Goal: Task Accomplishment & Management: Manage account settings

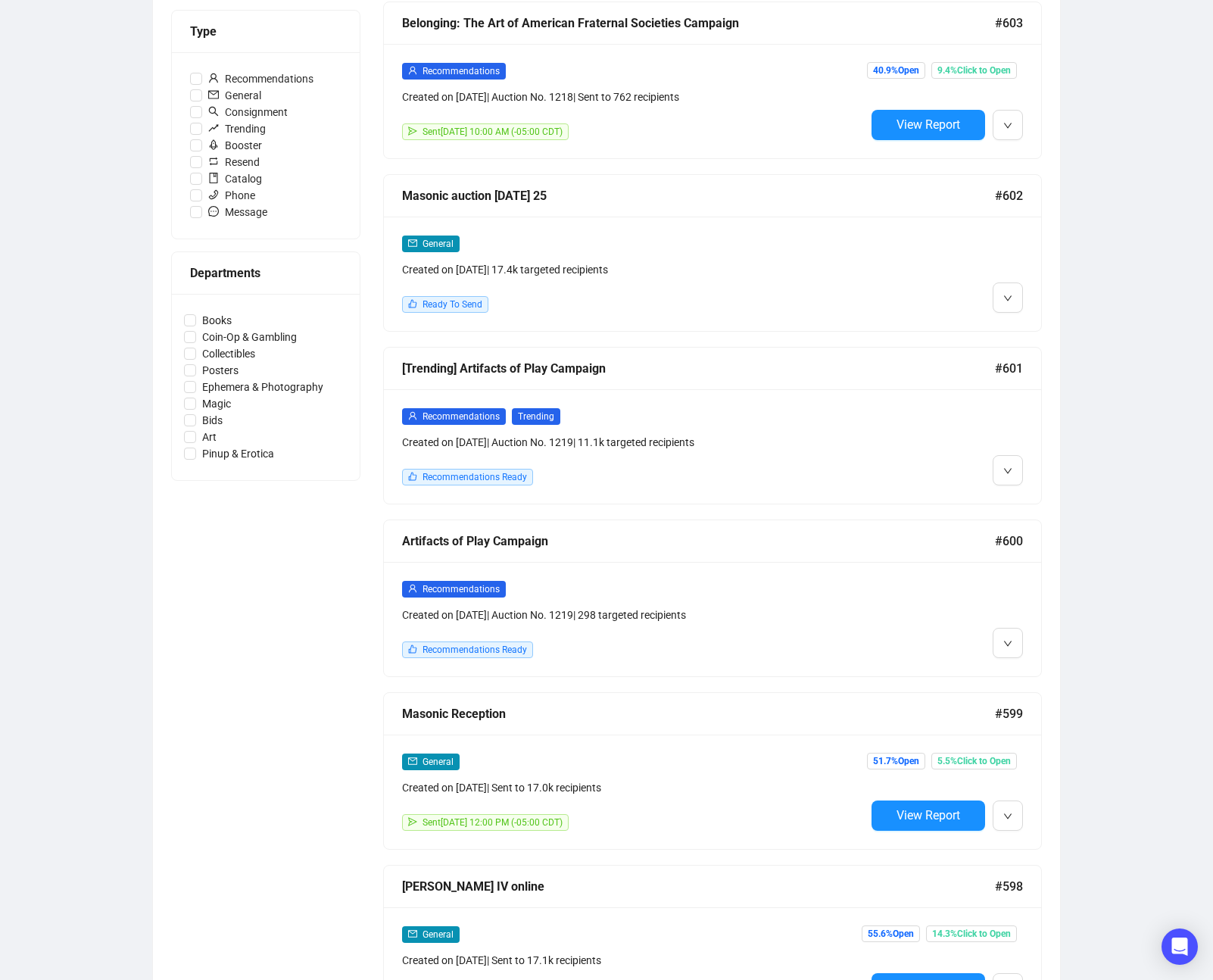
scroll to position [448, 0]
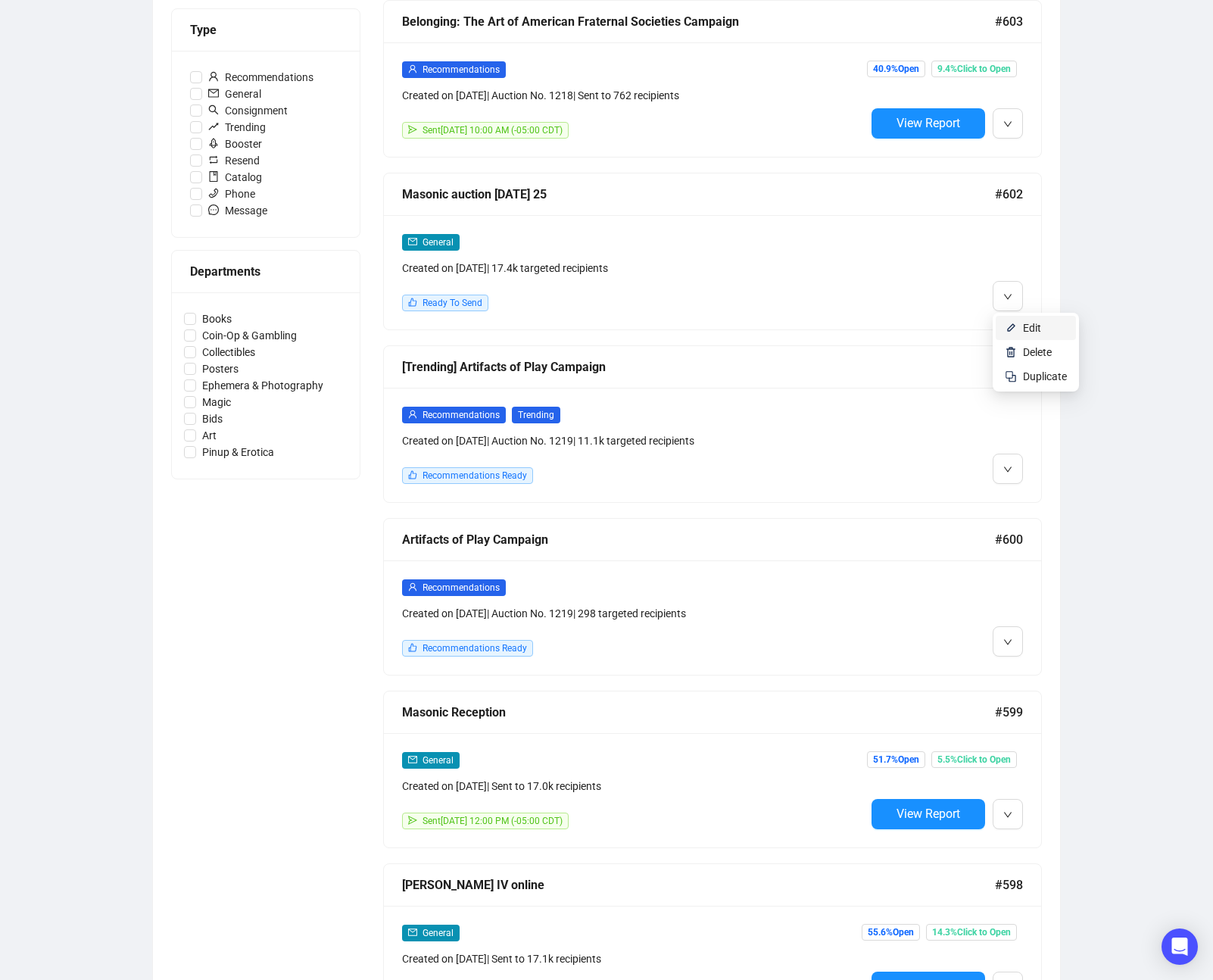
click at [1029, 328] on span "Edit" at bounding box center [1031, 328] width 18 height 12
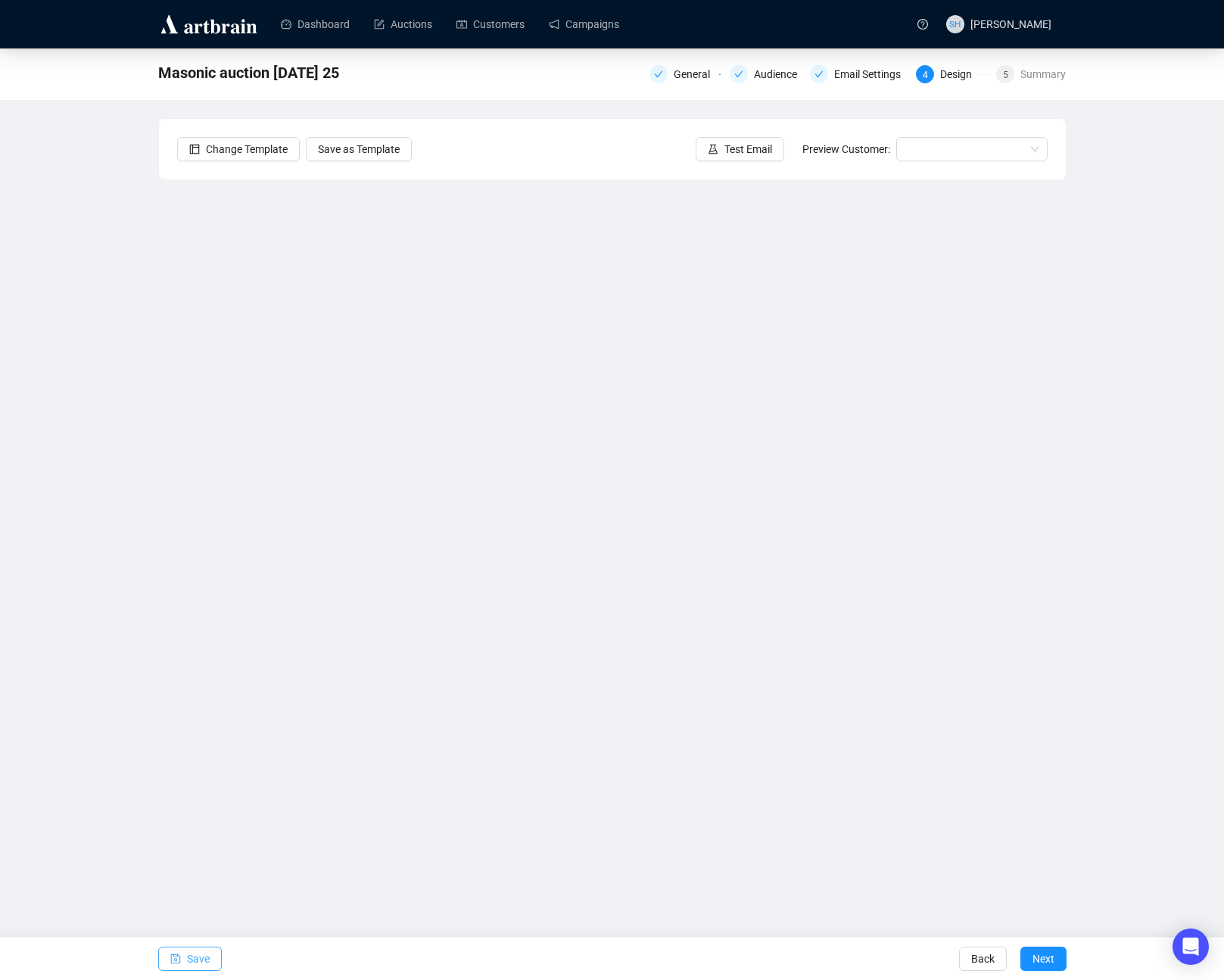
click at [194, 953] on span "Save" at bounding box center [198, 958] width 23 height 42
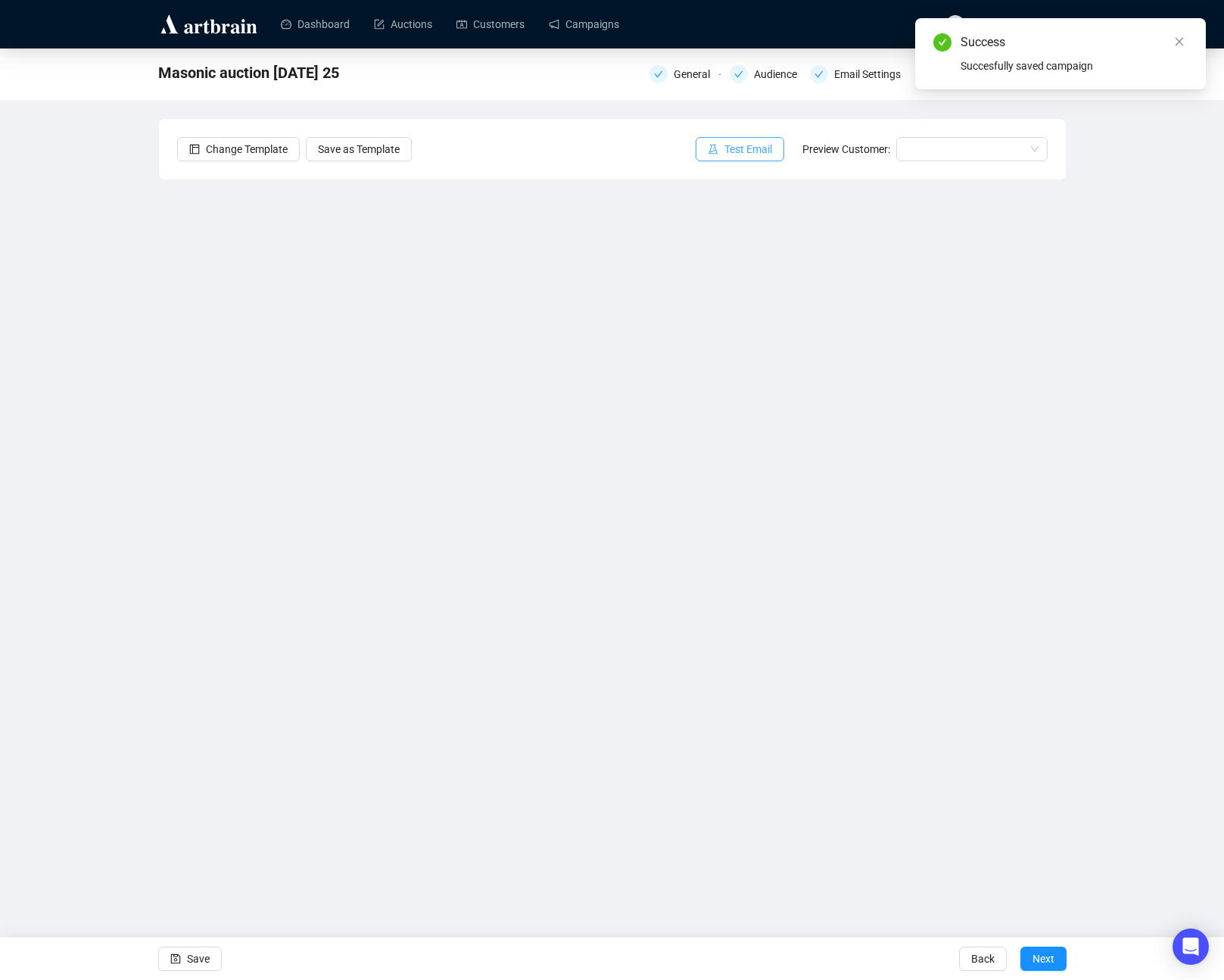
click at [724, 147] on span "Test Email" at bounding box center [748, 149] width 48 height 16
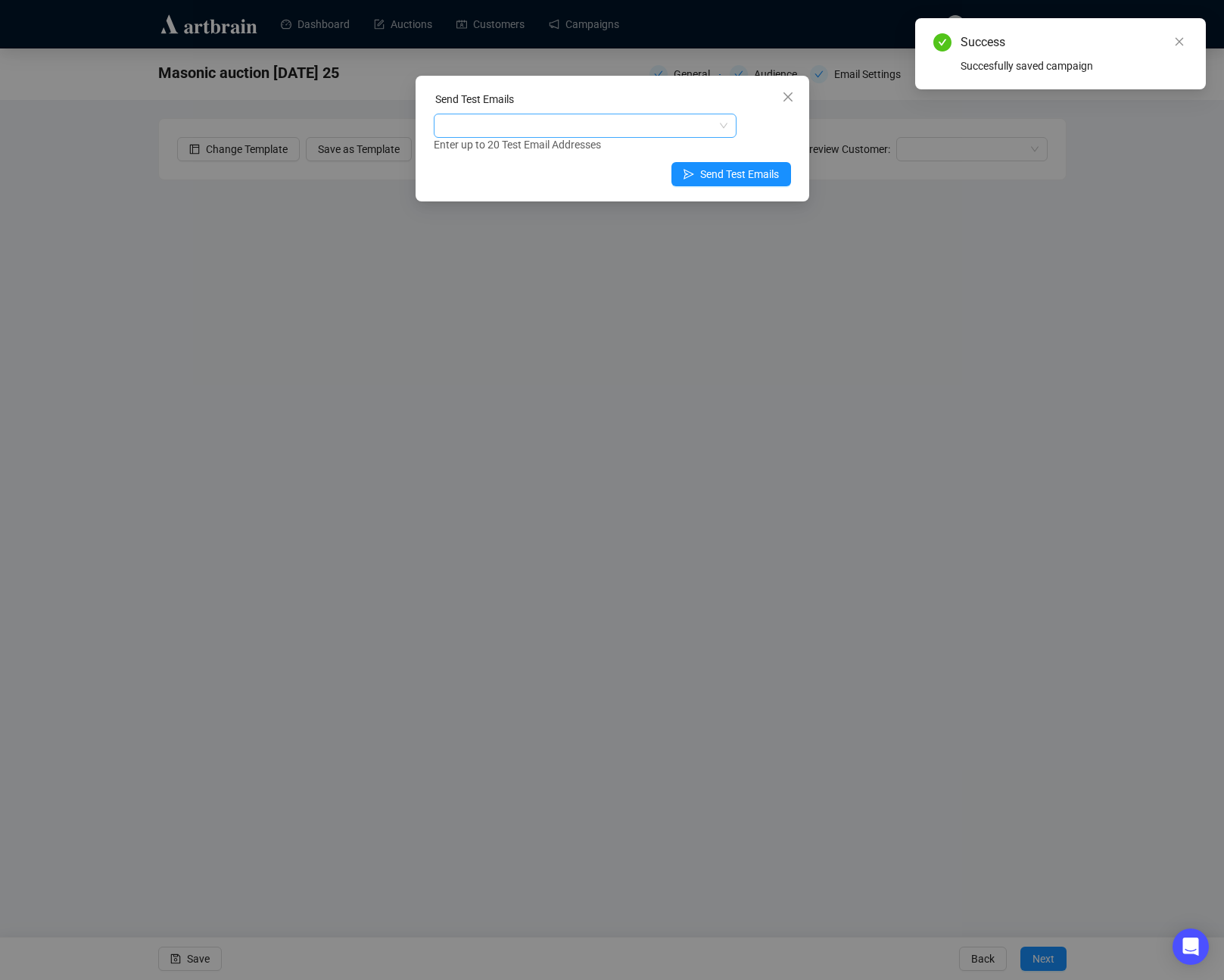
click at [455, 126] on div at bounding box center [577, 126] width 281 height 21
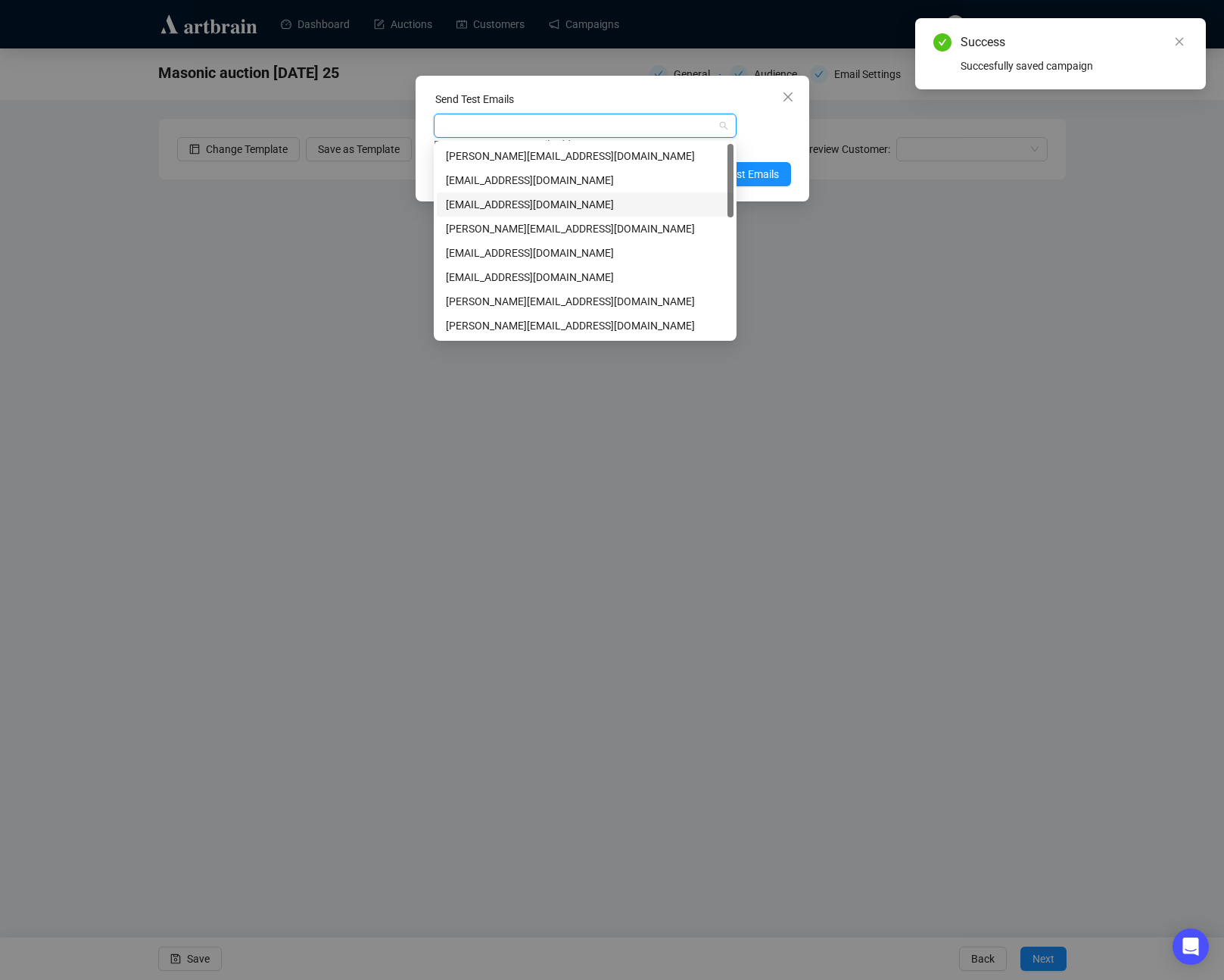
click at [470, 208] on div "[EMAIL_ADDRESS][DOMAIN_NAME]" at bounding box center [585, 204] width 278 height 16
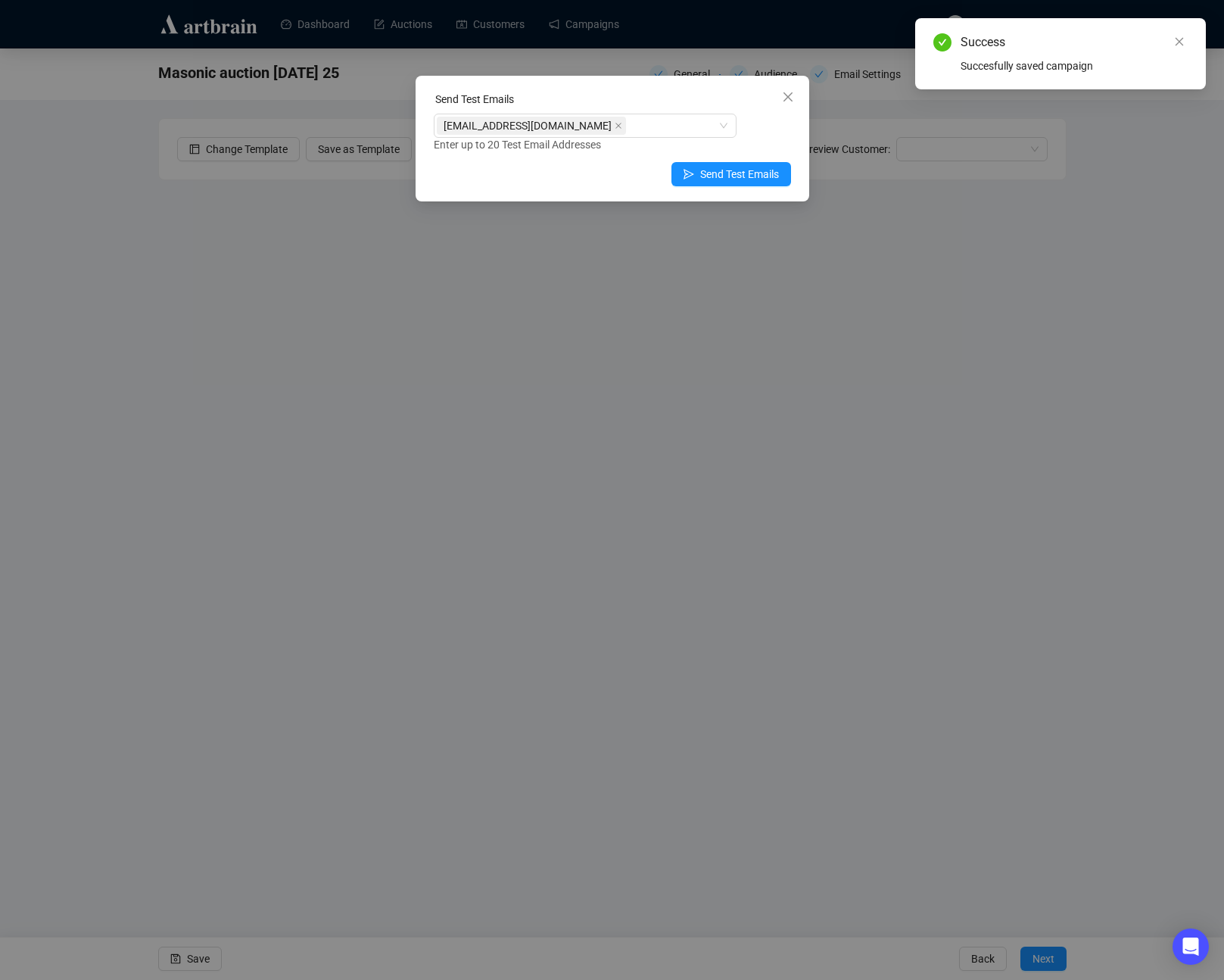
click at [770, 141] on div "Enter up to 20 Test Email Addresses" at bounding box center [612, 145] width 357 height 17
click at [738, 172] on span "Send Test Emails" at bounding box center [739, 174] width 79 height 16
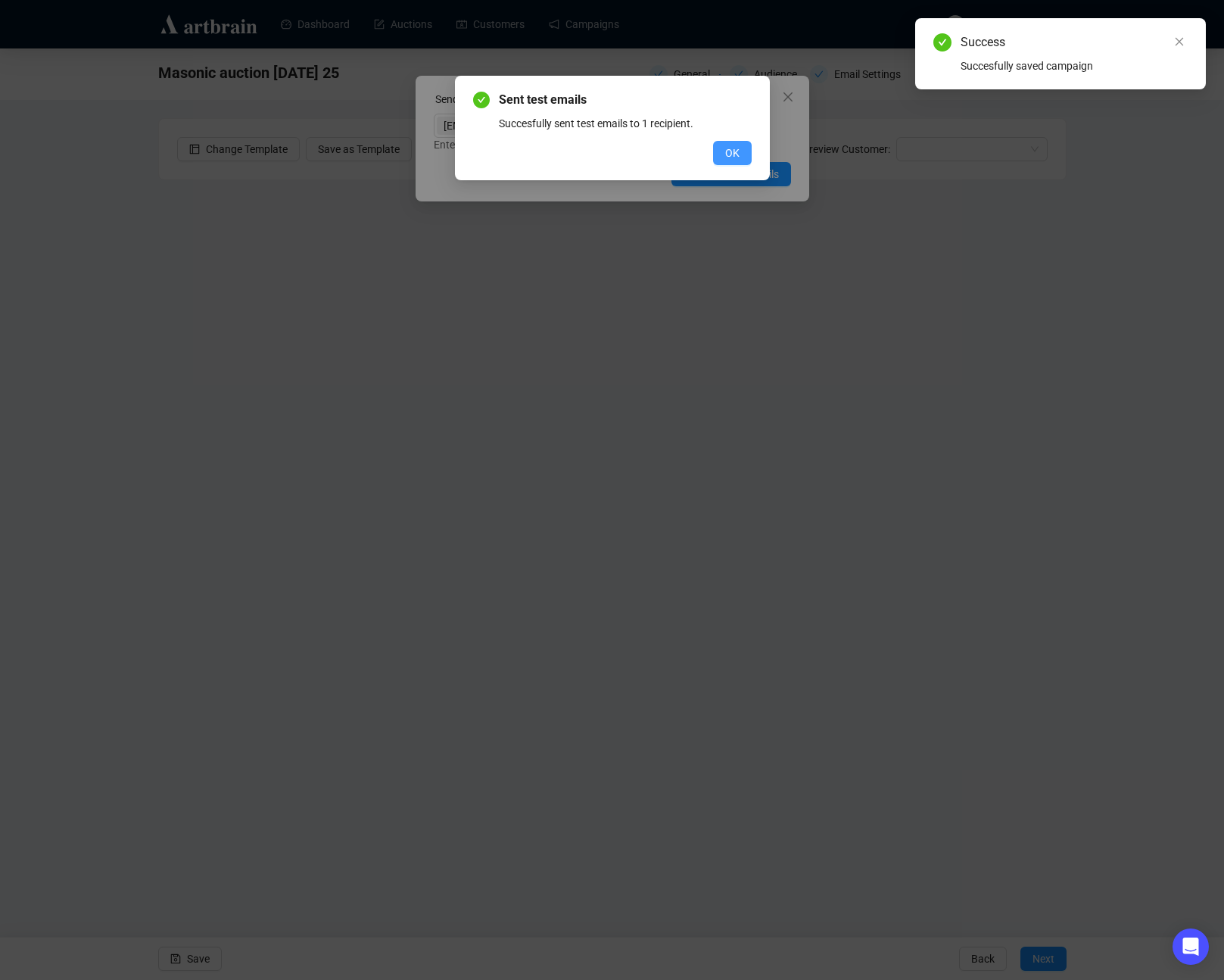
click at [727, 147] on span "OK" at bounding box center [732, 152] width 14 height 16
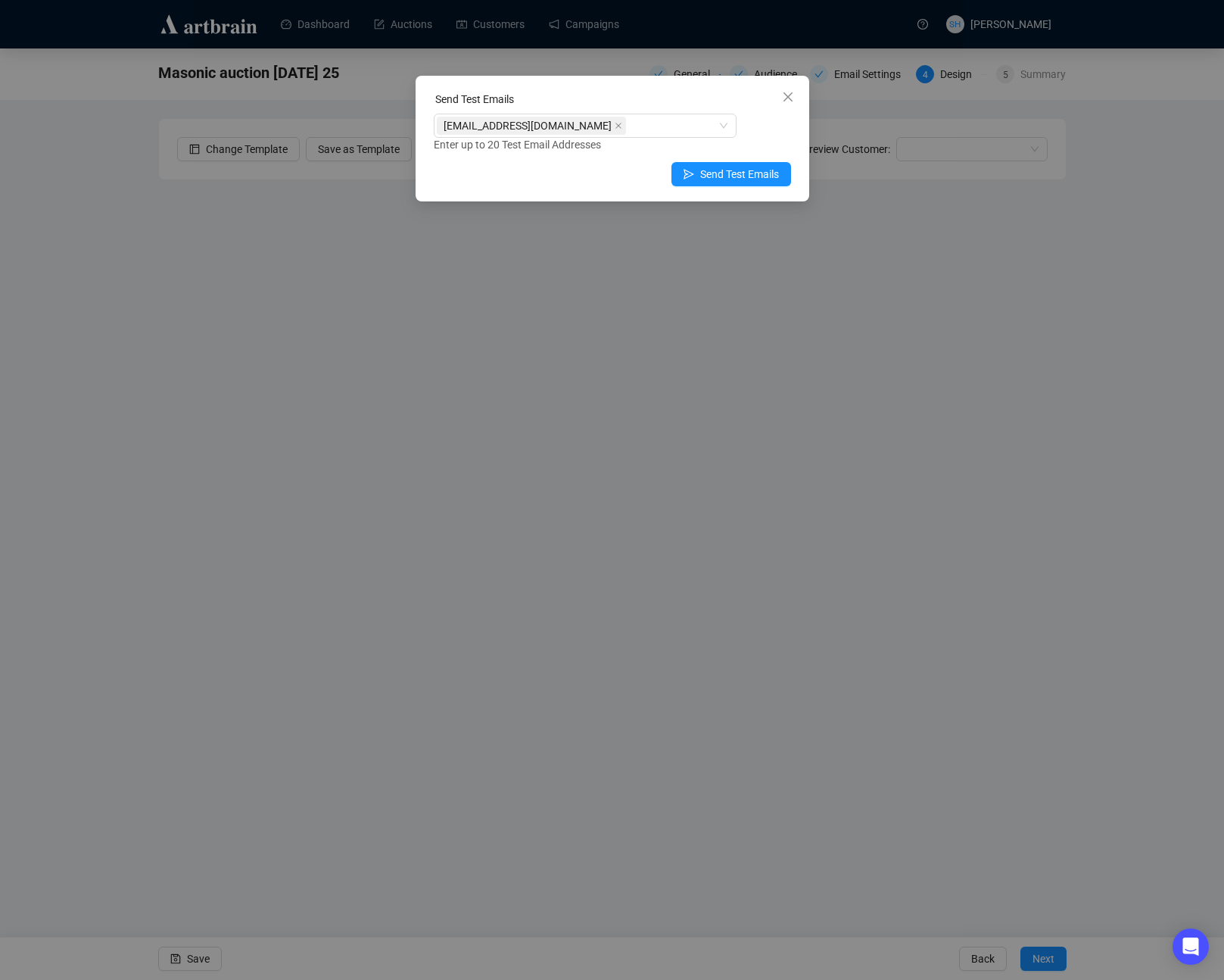
click at [787, 97] on icon "close" at bounding box center [787, 97] width 9 height 9
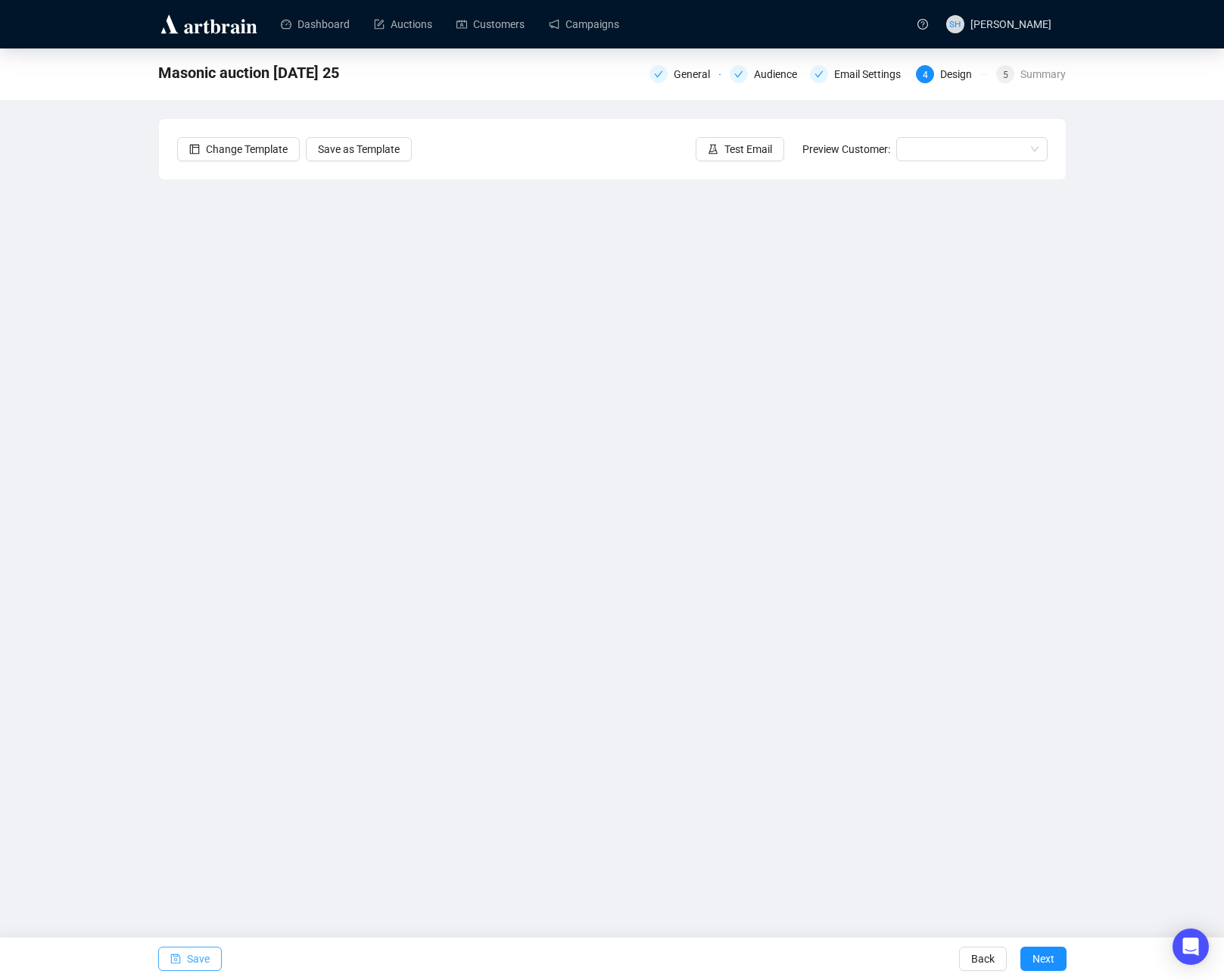
click at [189, 959] on span "Save" at bounding box center [198, 958] width 23 height 42
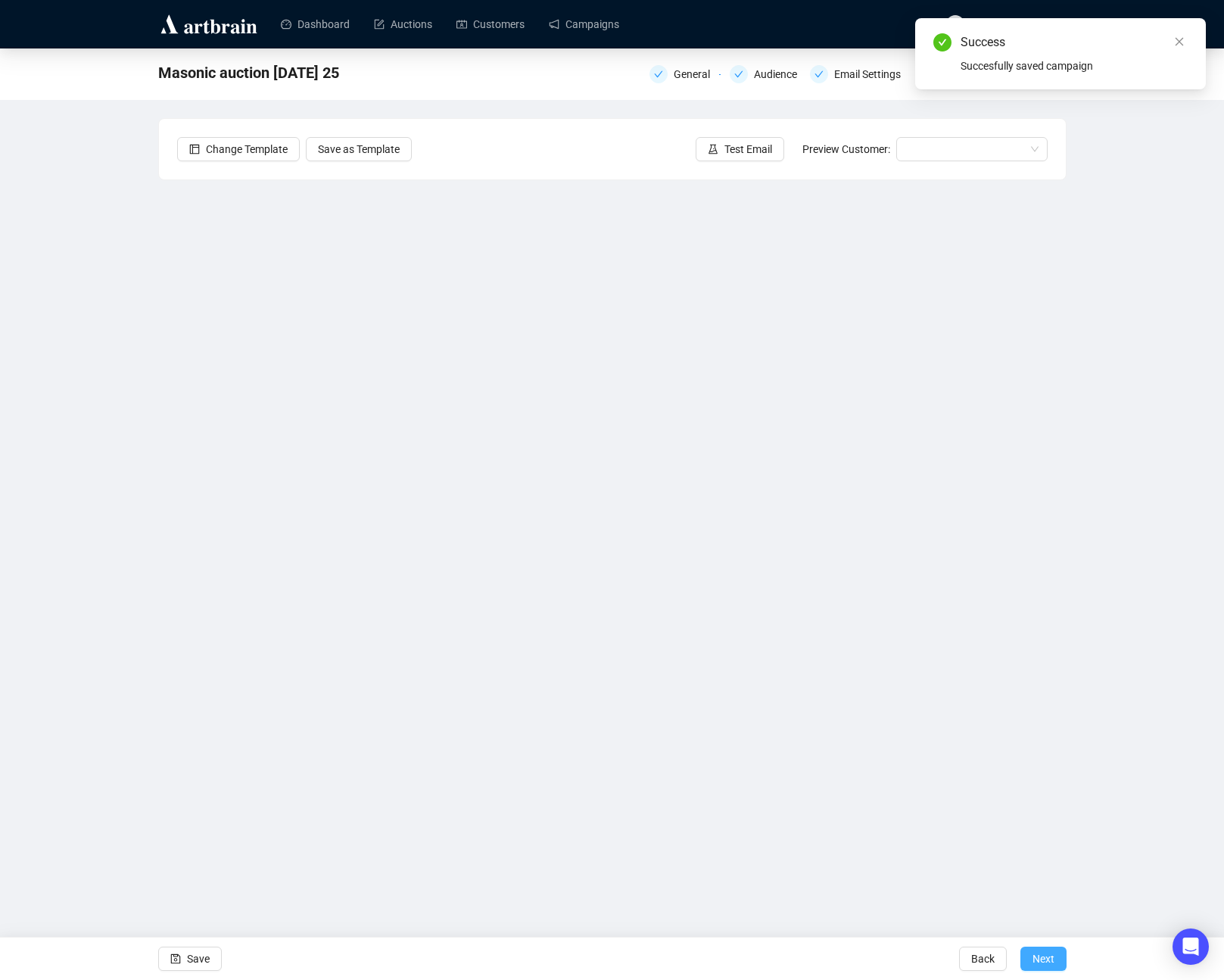
click at [1040, 958] on span "Next" at bounding box center [1044, 958] width 22 height 42
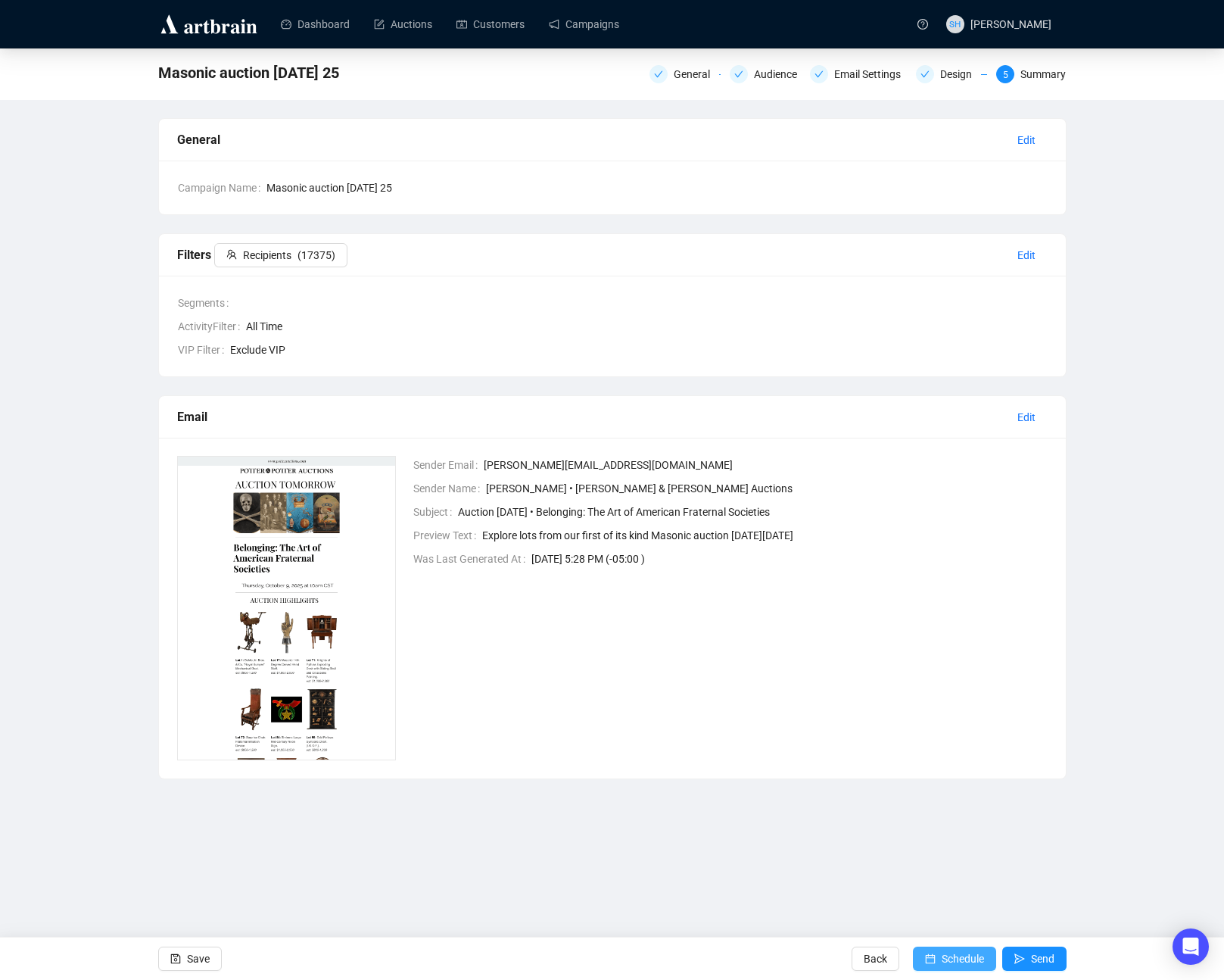
click at [942, 959] on span "Schedule" at bounding box center [963, 958] width 42 height 42
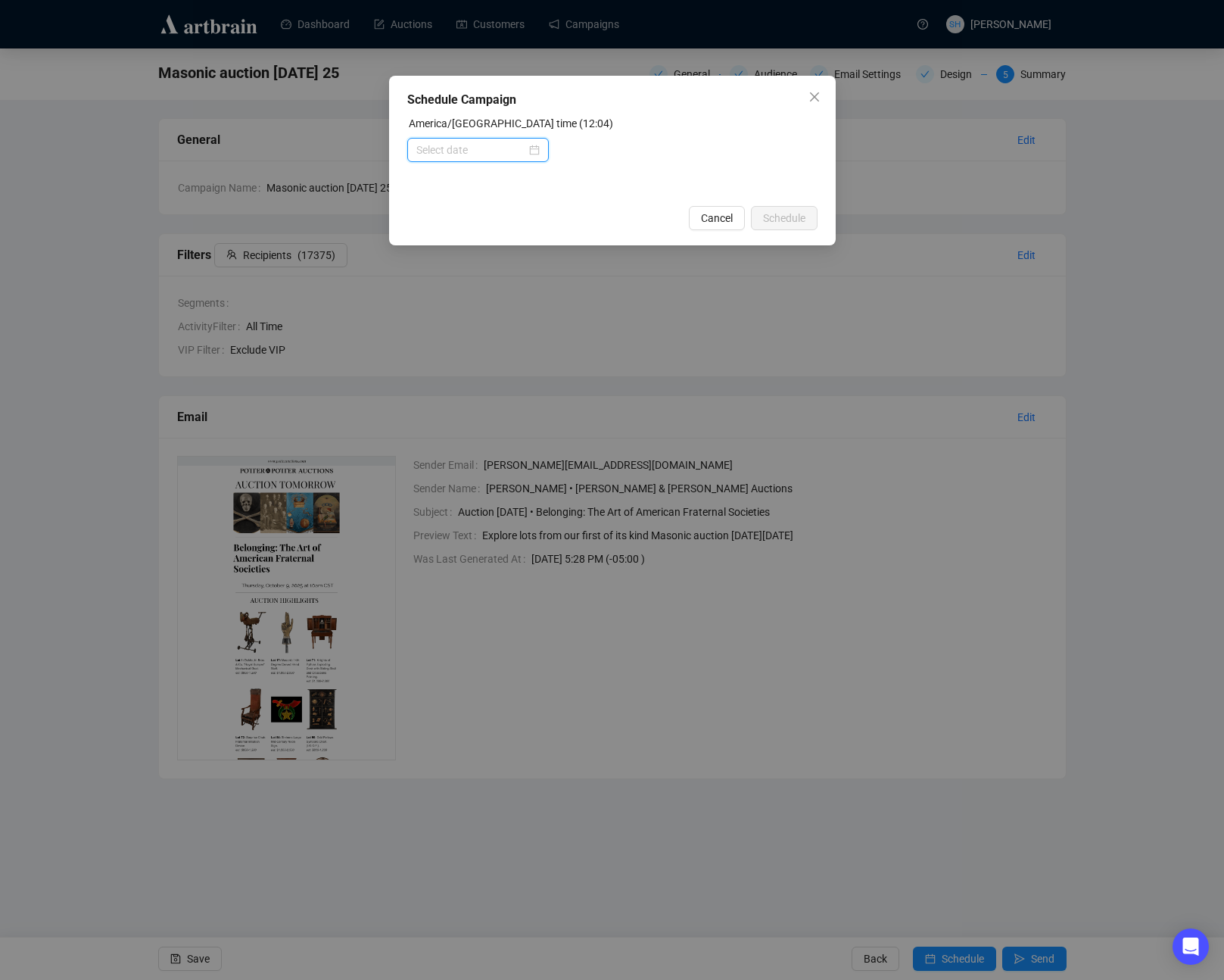
click at [424, 150] on input at bounding box center [471, 150] width 110 height 16
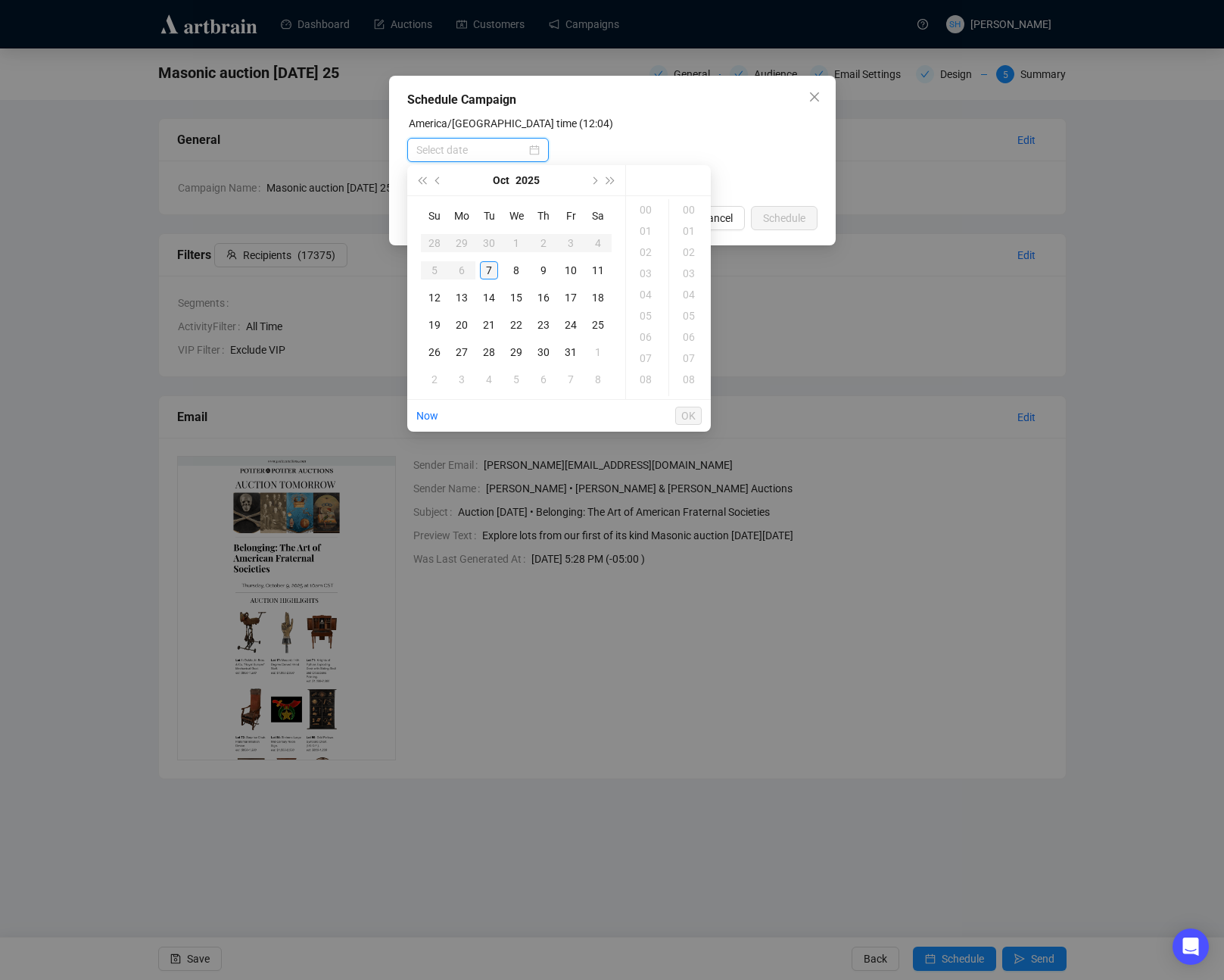
type input "[DATE] 00:00"
click at [518, 271] on div "8" at bounding box center [516, 270] width 18 height 18
click at [645, 292] on div "09" at bounding box center [647, 292] width 37 height 21
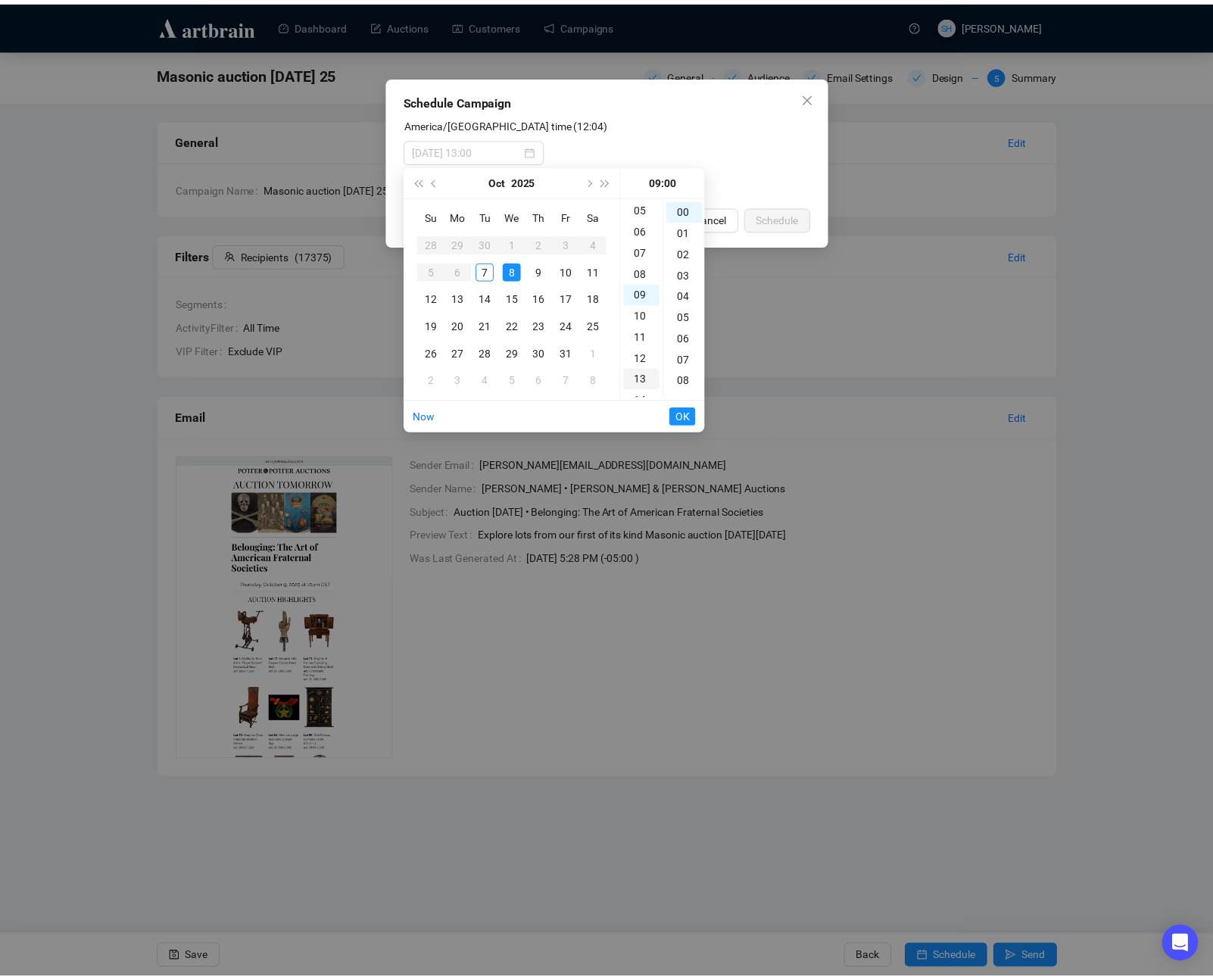
scroll to position [191, 0]
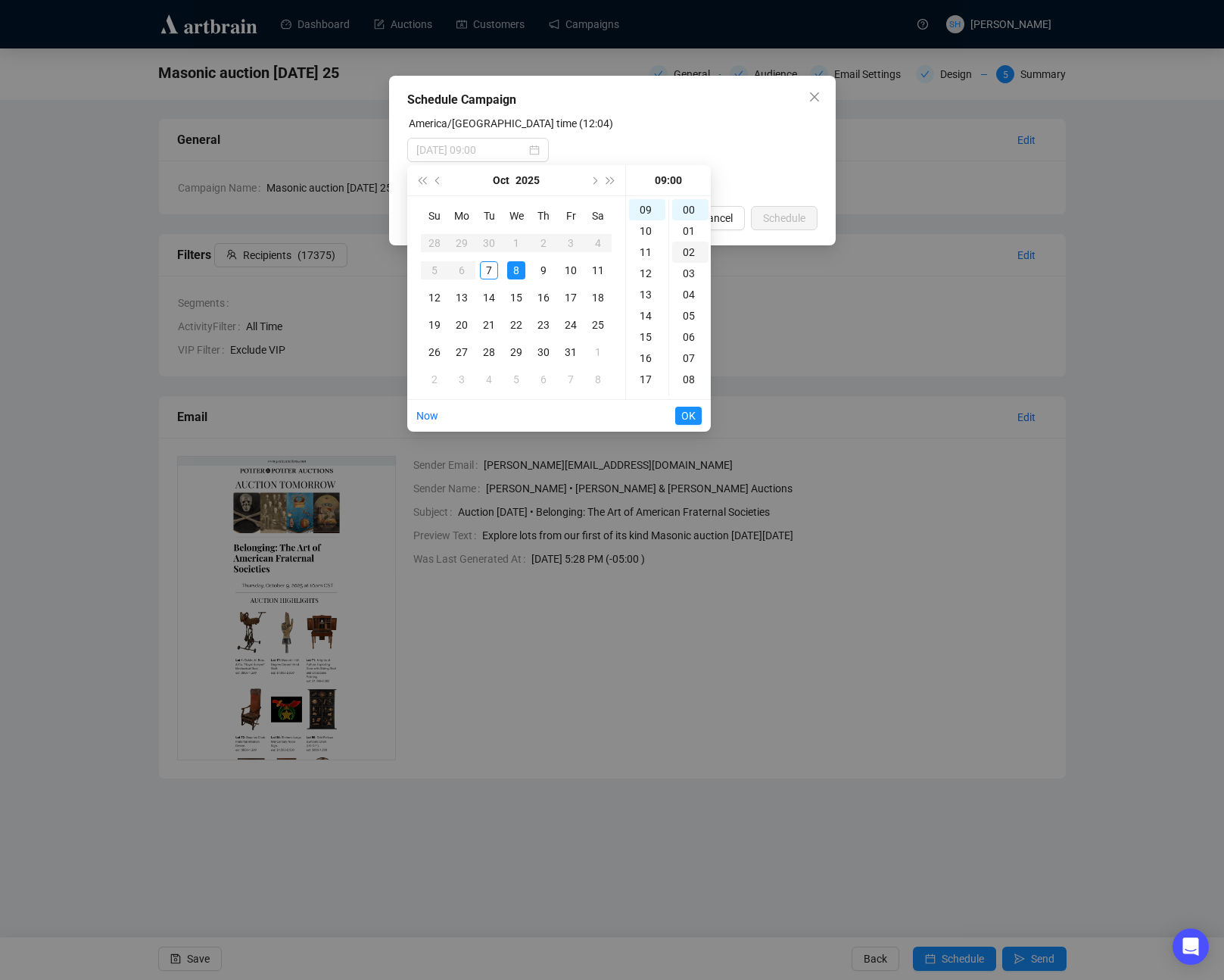
click at [686, 210] on div "00" at bounding box center [690, 209] width 37 height 21
type input "[DATE] 09:00"
click at [686, 418] on span "OK" at bounding box center [688, 416] width 14 height 29
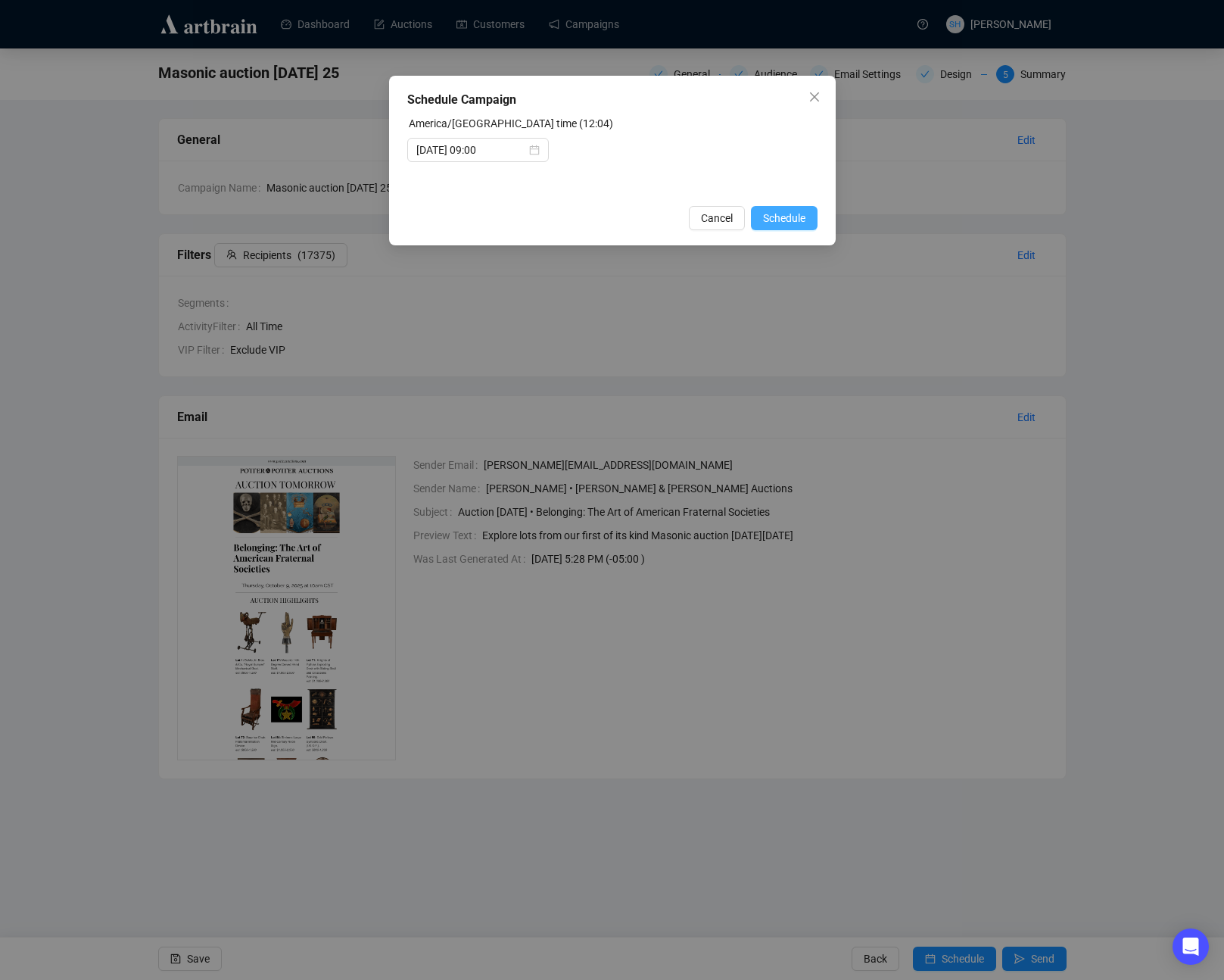
drag, startPoint x: 772, startPoint y: 214, endPoint x: 775, endPoint y: 225, distance: 11.4
click at [772, 214] on span "Schedule" at bounding box center [784, 218] width 42 height 16
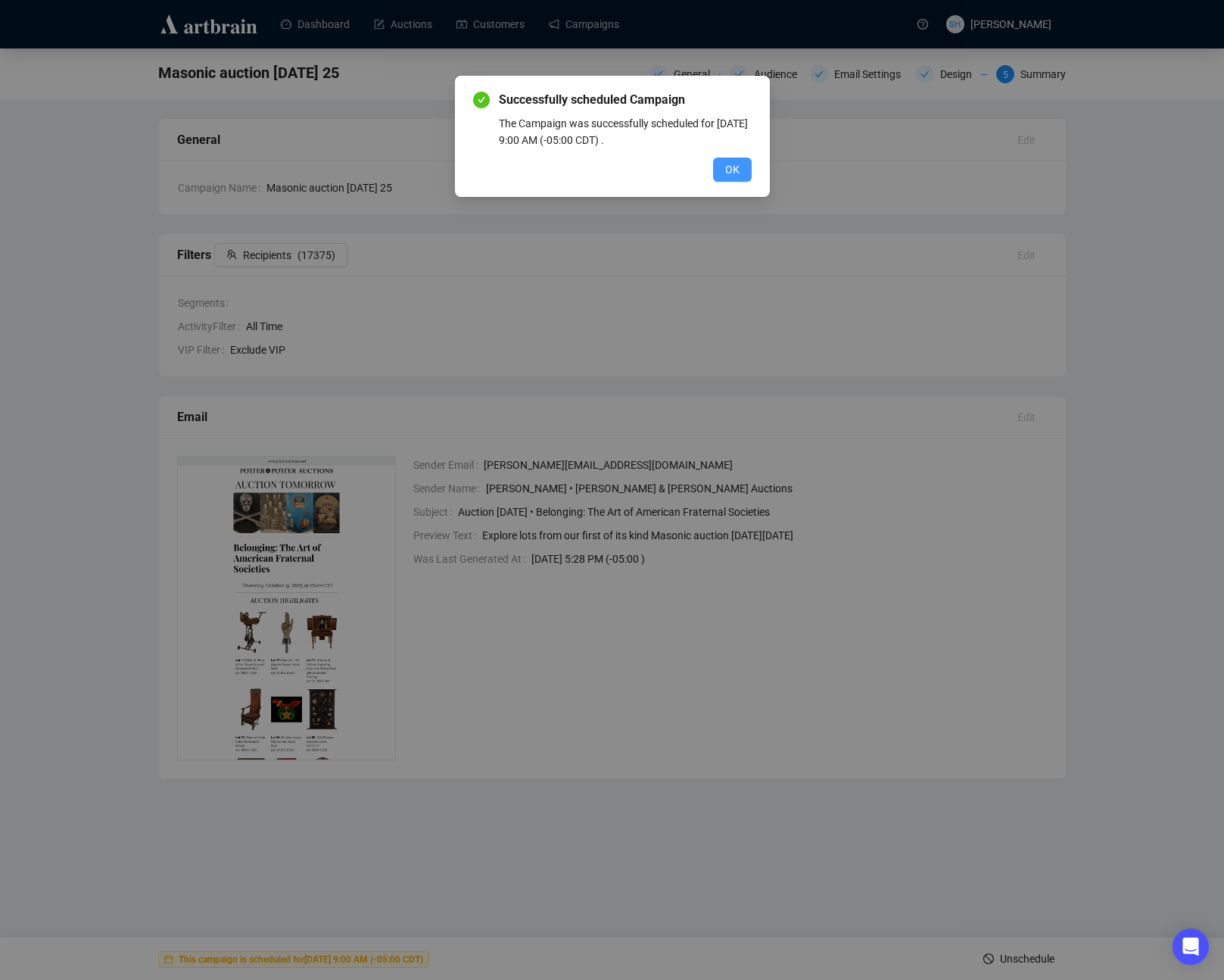
drag, startPoint x: 725, startPoint y: 172, endPoint x: 736, endPoint y: 221, distance: 50.2
click at [725, 172] on span "OK" at bounding box center [732, 169] width 14 height 16
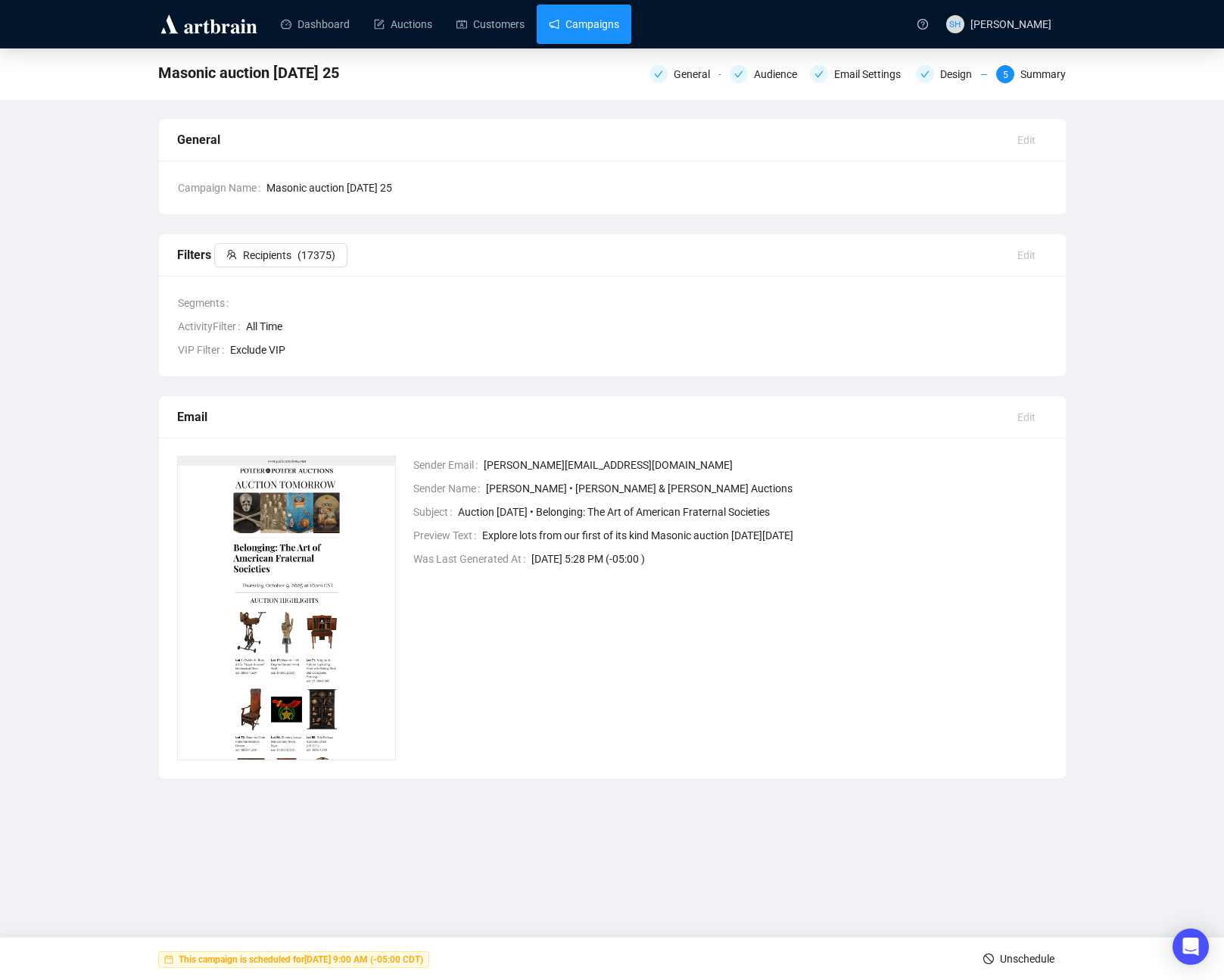
click at [589, 25] on link "Campaigns" at bounding box center [584, 24] width 70 height 39
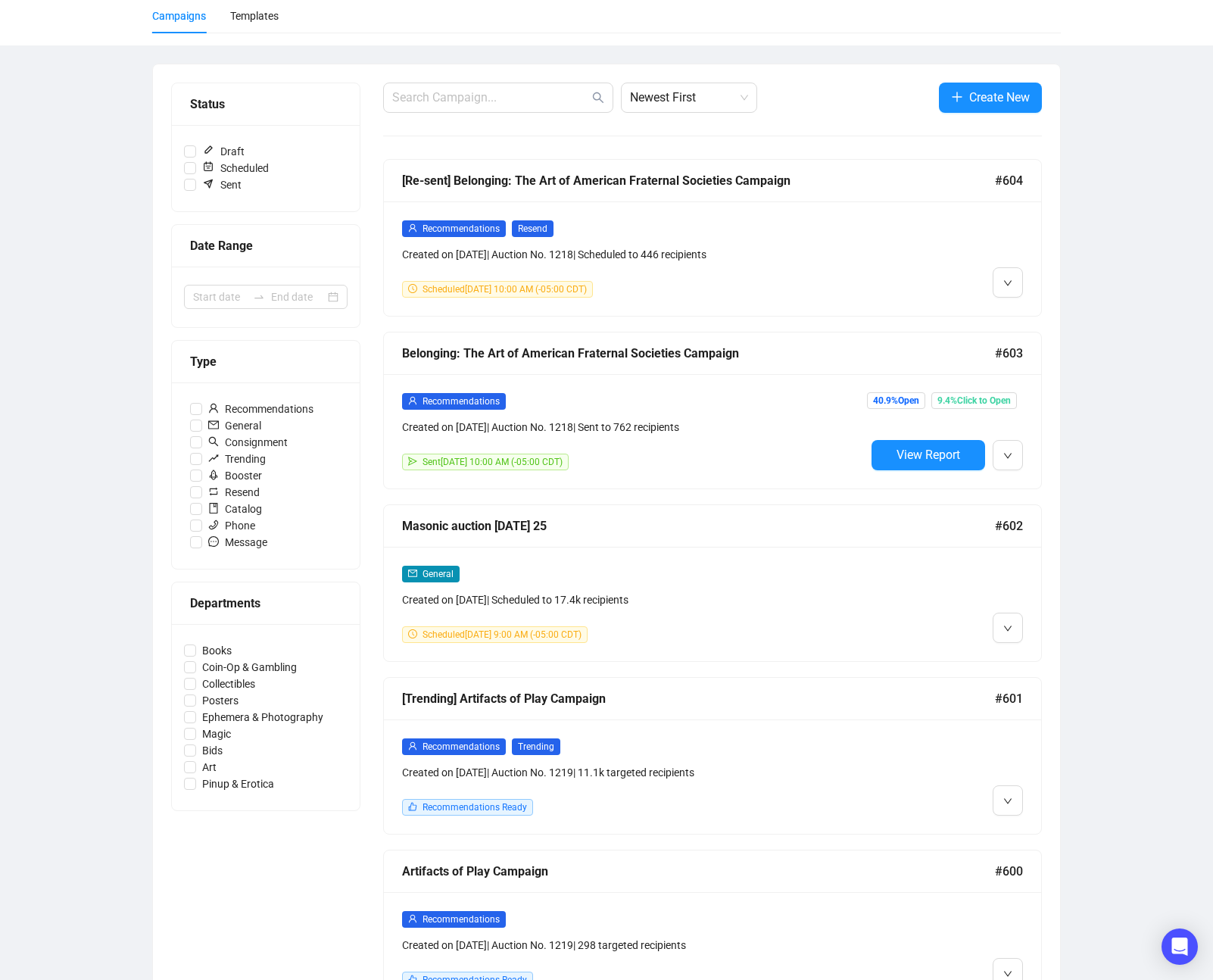
scroll to position [115, 0]
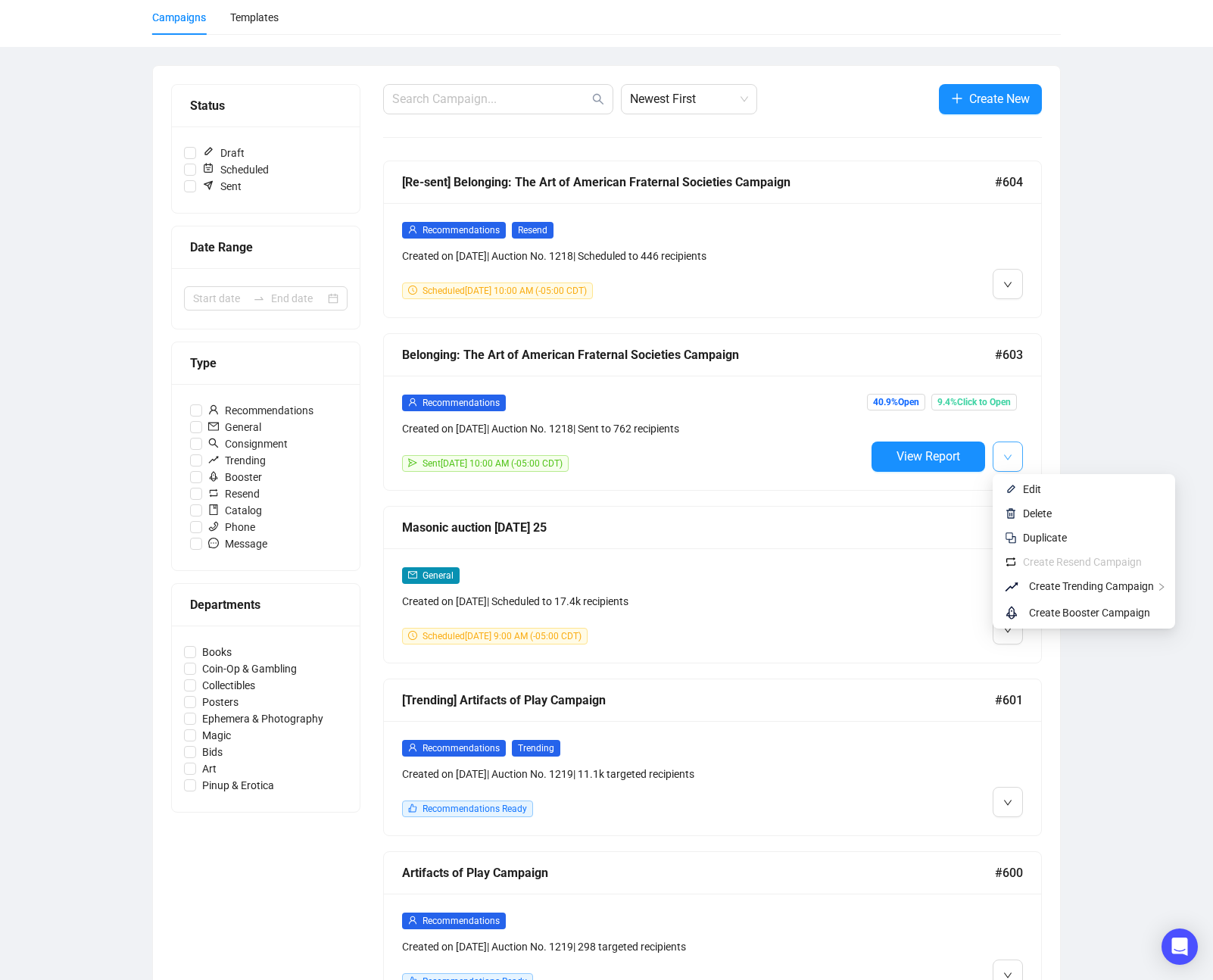
drag, startPoint x: 1010, startPoint y: 455, endPoint x: 1059, endPoint y: 577, distance: 131.5
click at [829, 617] on span "Replicate This Recommendation's Design" at bounding box center [876, 614] width 190 height 12
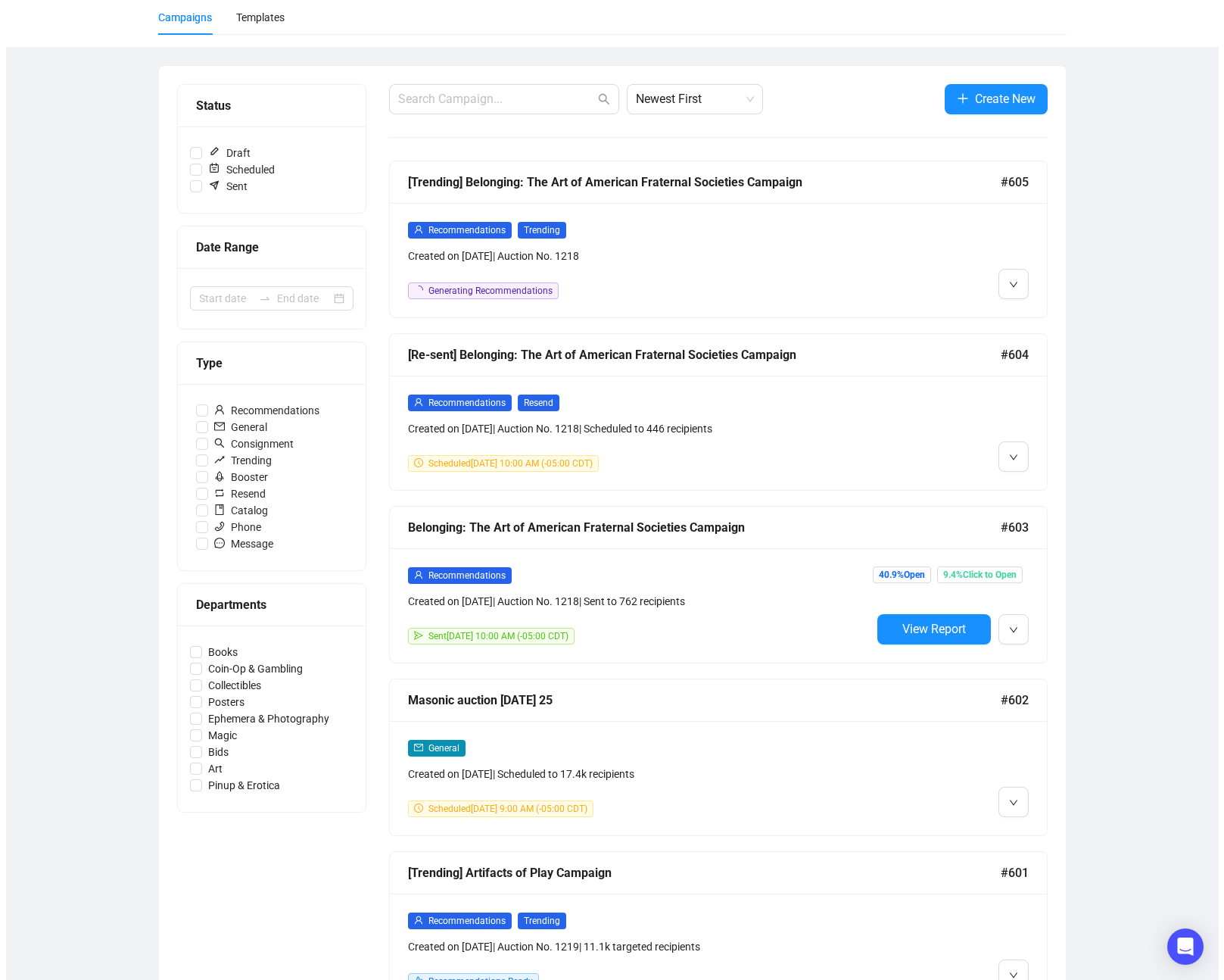
scroll to position [0, 0]
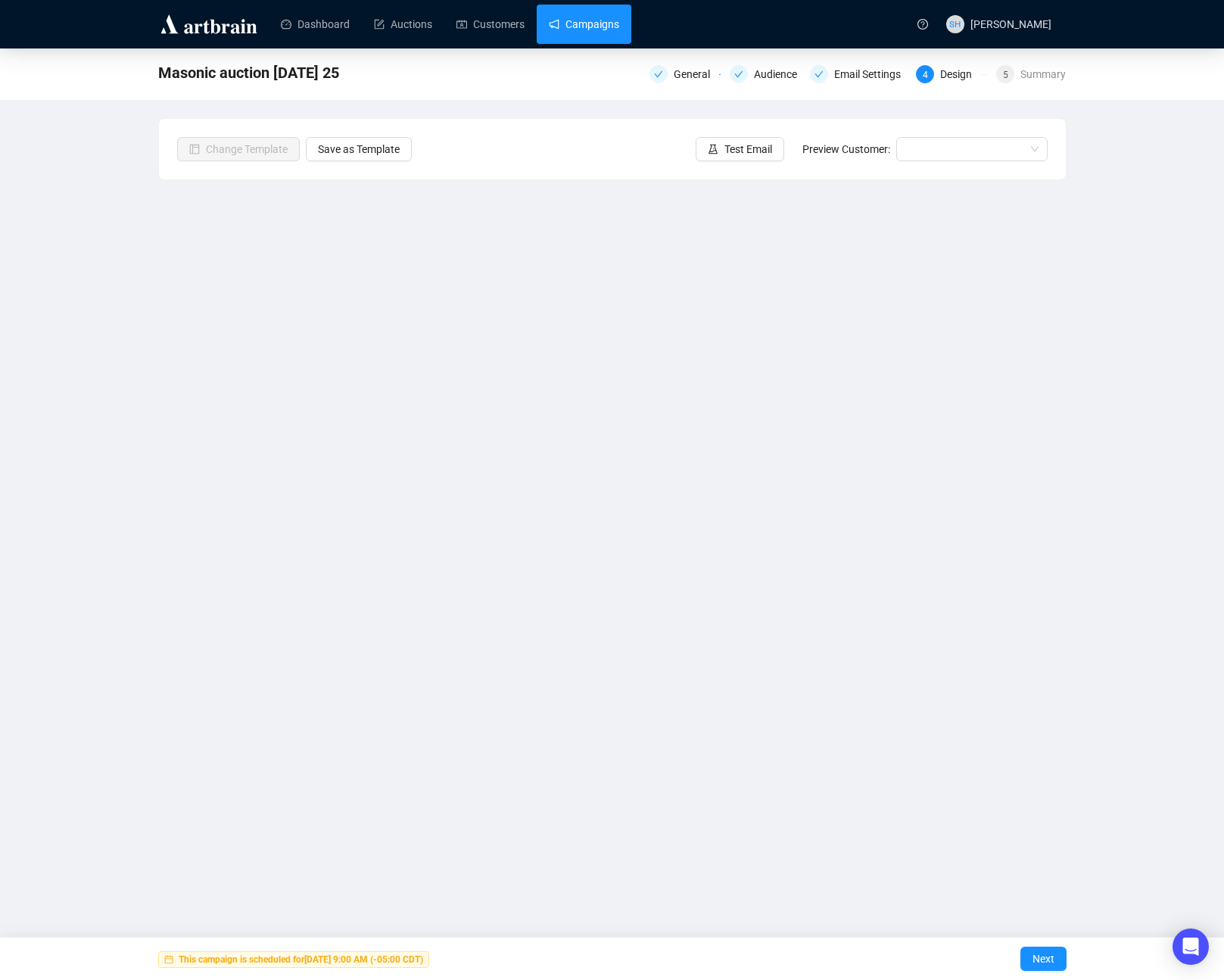
click at [577, 21] on link "Campaigns" at bounding box center [584, 24] width 70 height 39
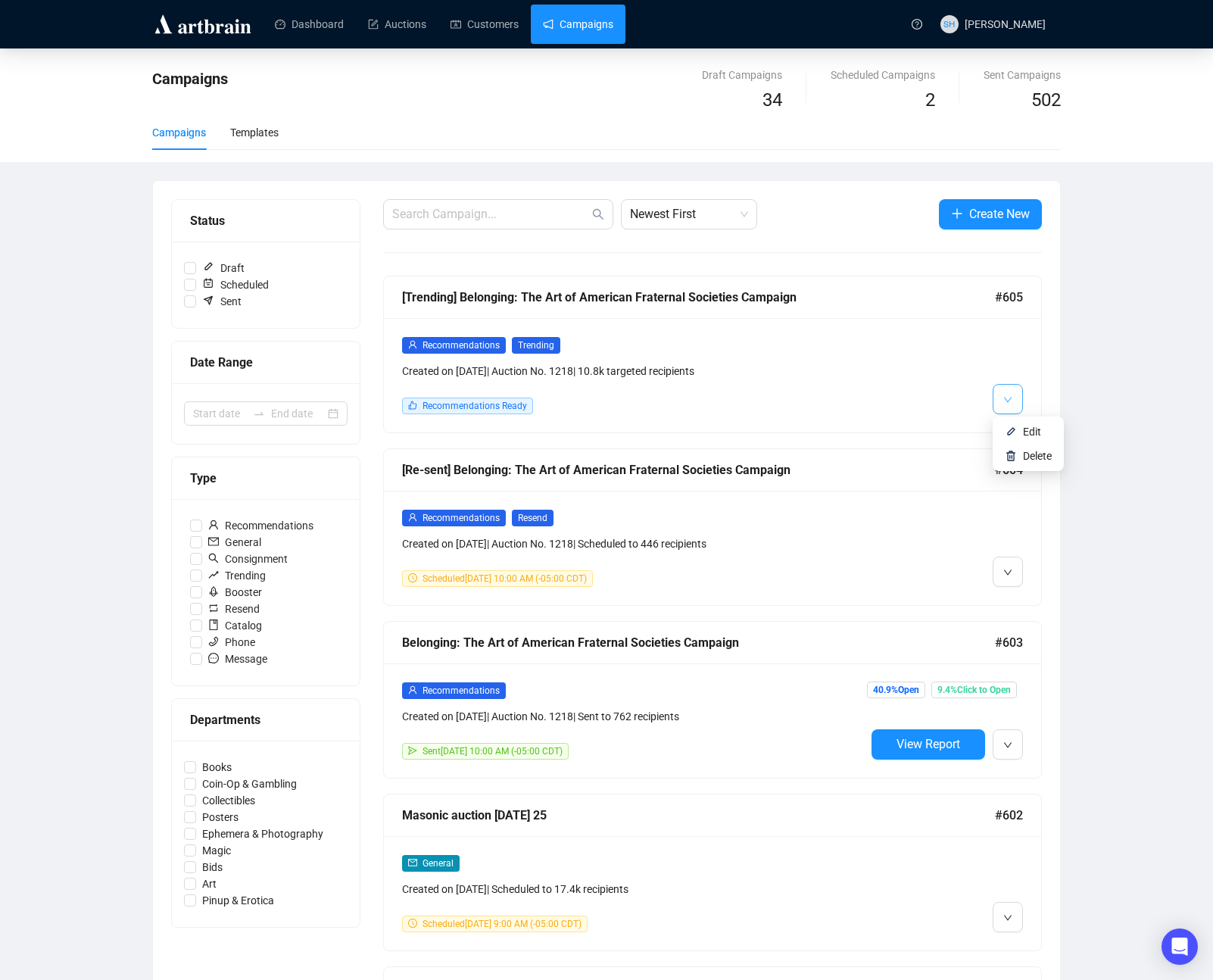
click at [1006, 397] on icon "down" at bounding box center [1008, 400] width 9 height 9
click at [1034, 432] on span "Edit" at bounding box center [1031, 432] width 18 height 12
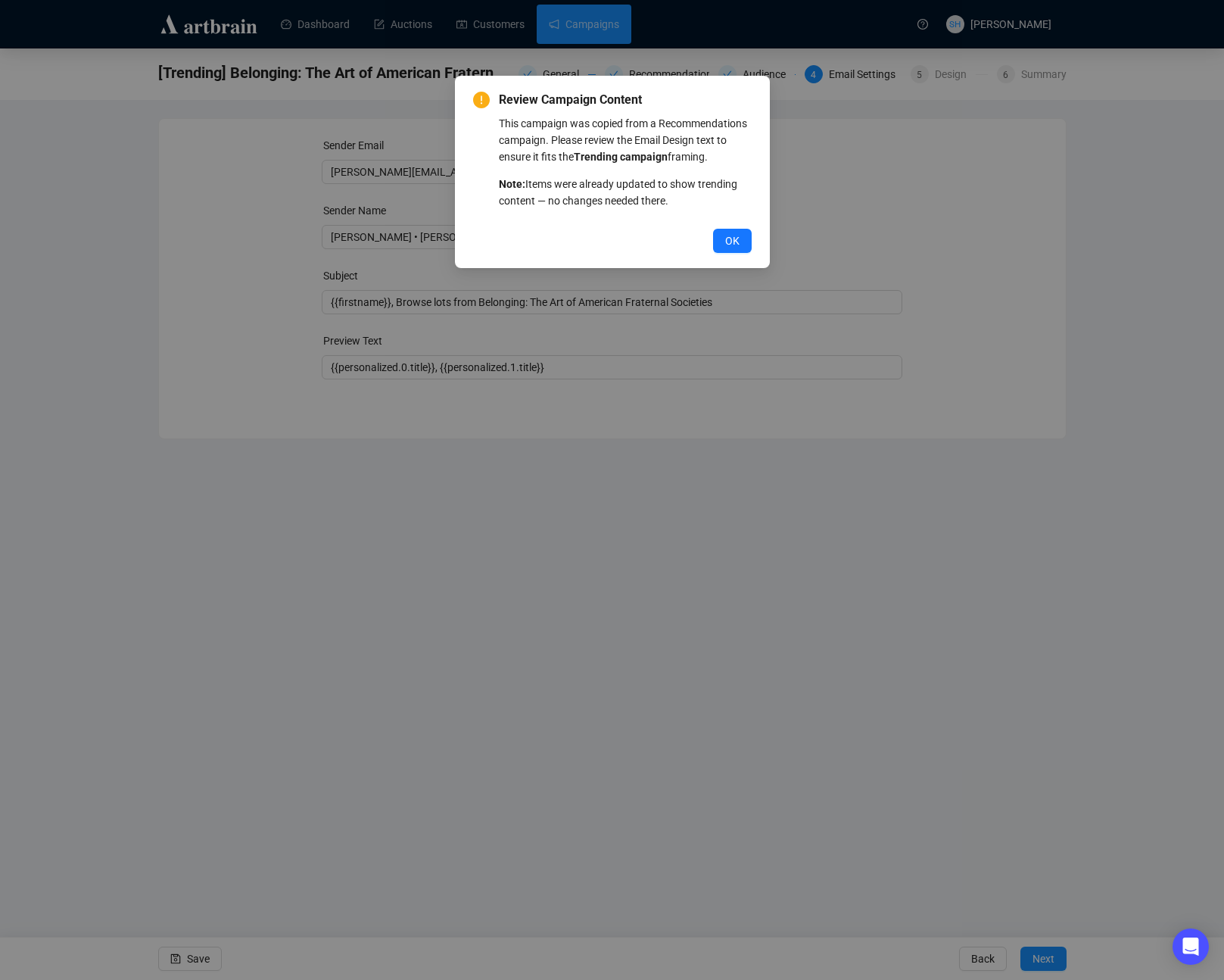
drag, startPoint x: 726, startPoint y: 255, endPoint x: 730, endPoint y: 292, distance: 37.2
click at [726, 249] on span "OK" at bounding box center [732, 240] width 14 height 16
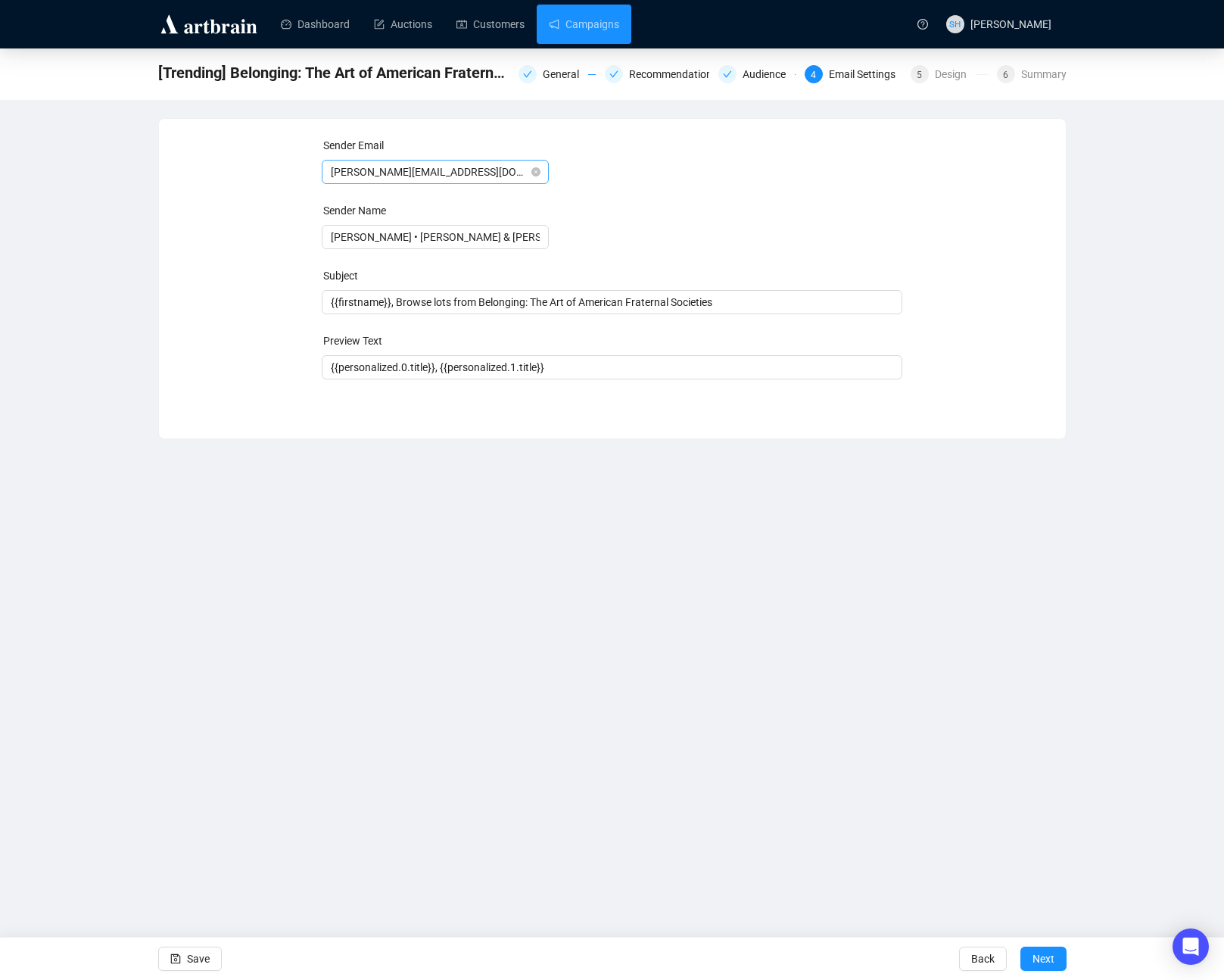
click at [444, 178] on span "[PERSON_NAME][EMAIL_ADDRESS][DOMAIN_NAME]" at bounding box center [435, 172] width 209 height 23
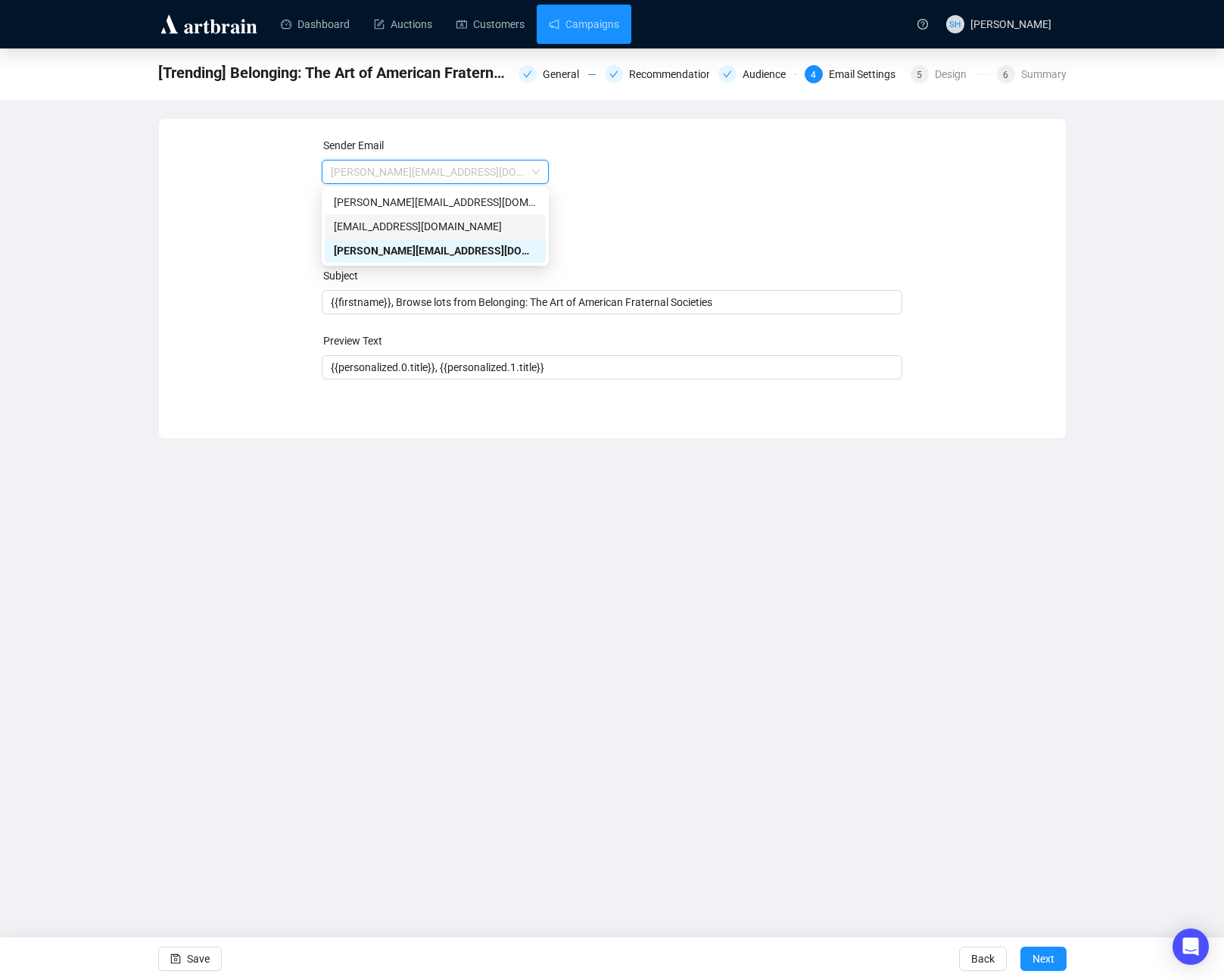
click at [377, 228] on div "[EMAIL_ADDRESS][DOMAIN_NAME]" at bounding box center [435, 226] width 203 height 16
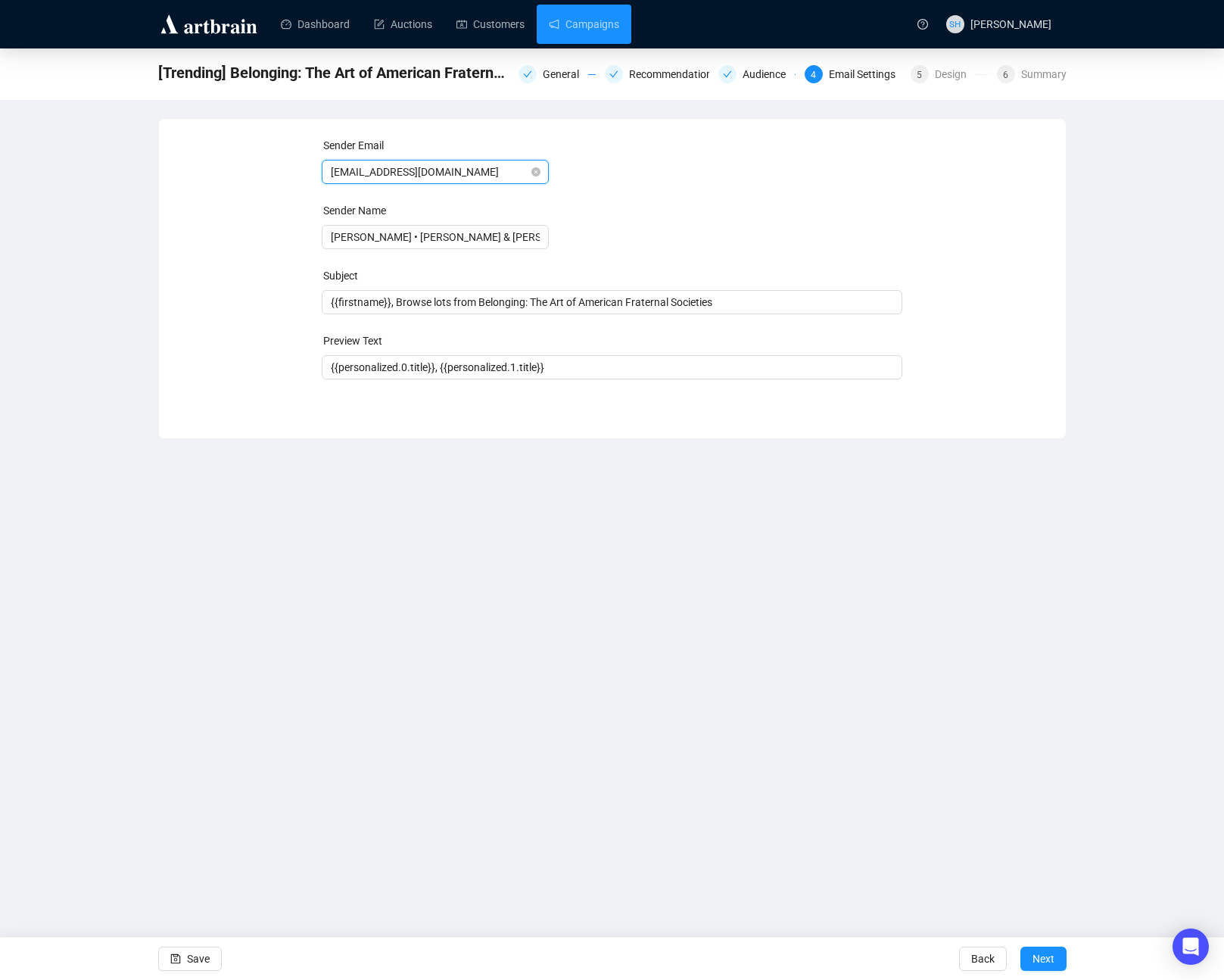
click at [373, 170] on span "[EMAIL_ADDRESS][DOMAIN_NAME]" at bounding box center [435, 172] width 209 height 23
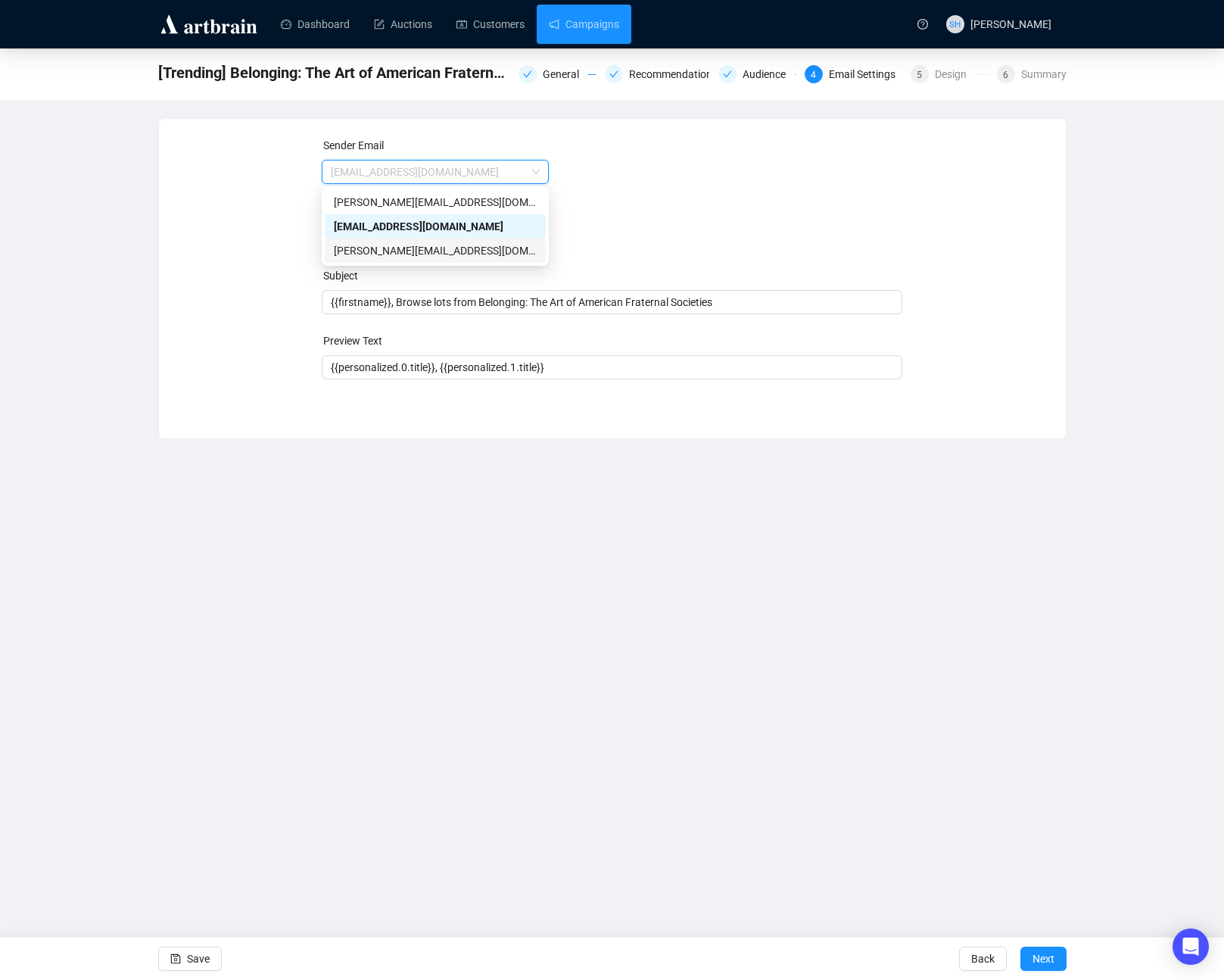
click at [356, 251] on div "[PERSON_NAME][EMAIL_ADDRESS][DOMAIN_NAME]" at bounding box center [435, 250] width 203 height 16
type input "[PERSON_NAME] • [PERSON_NAME] & [PERSON_NAME] Auctions"
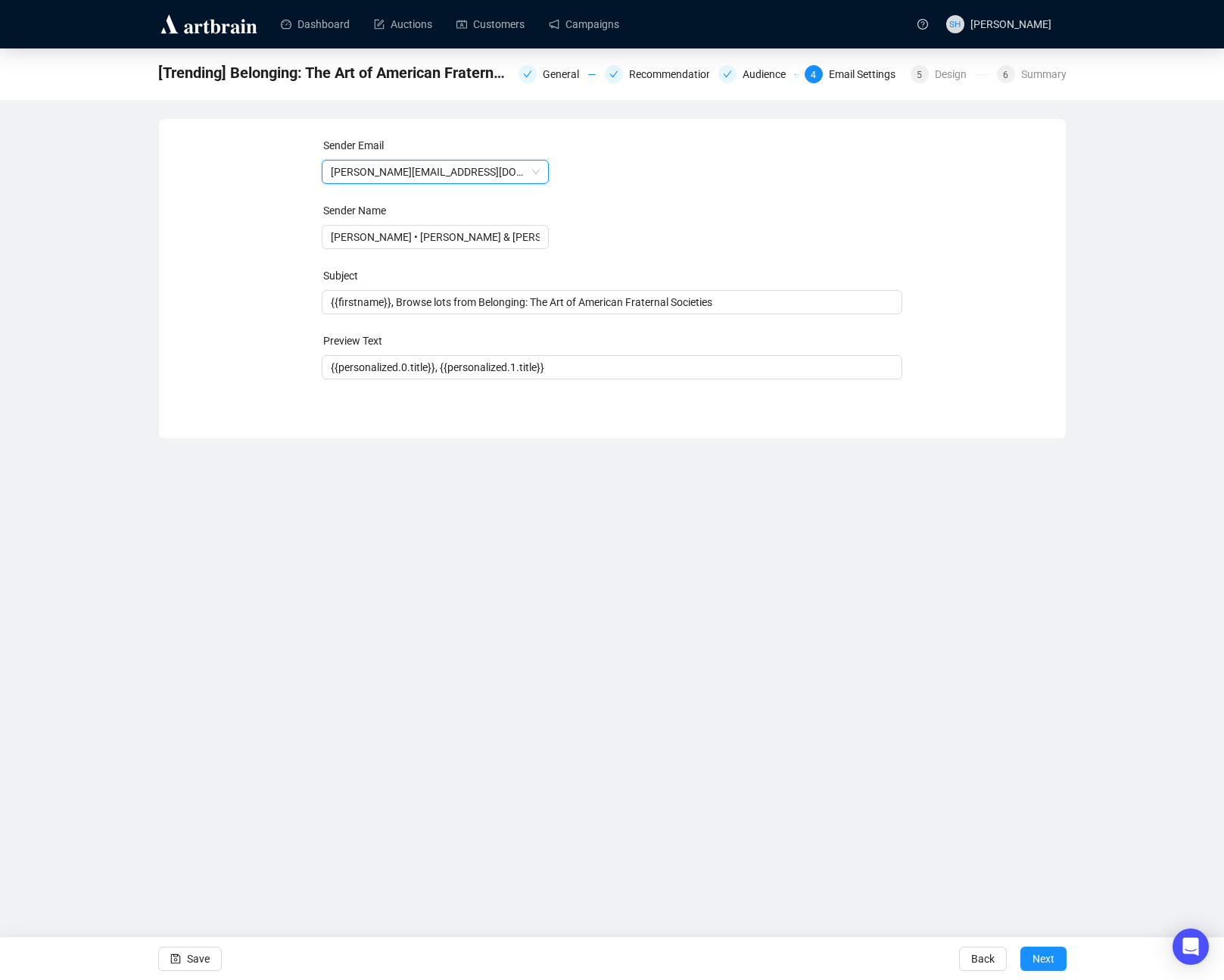
click at [417, 639] on div "Dashboard Auctions Customers Campaigns SH [PERSON_NAME] [Trending] Belonging: T…" at bounding box center [612, 490] width 1224 height 980
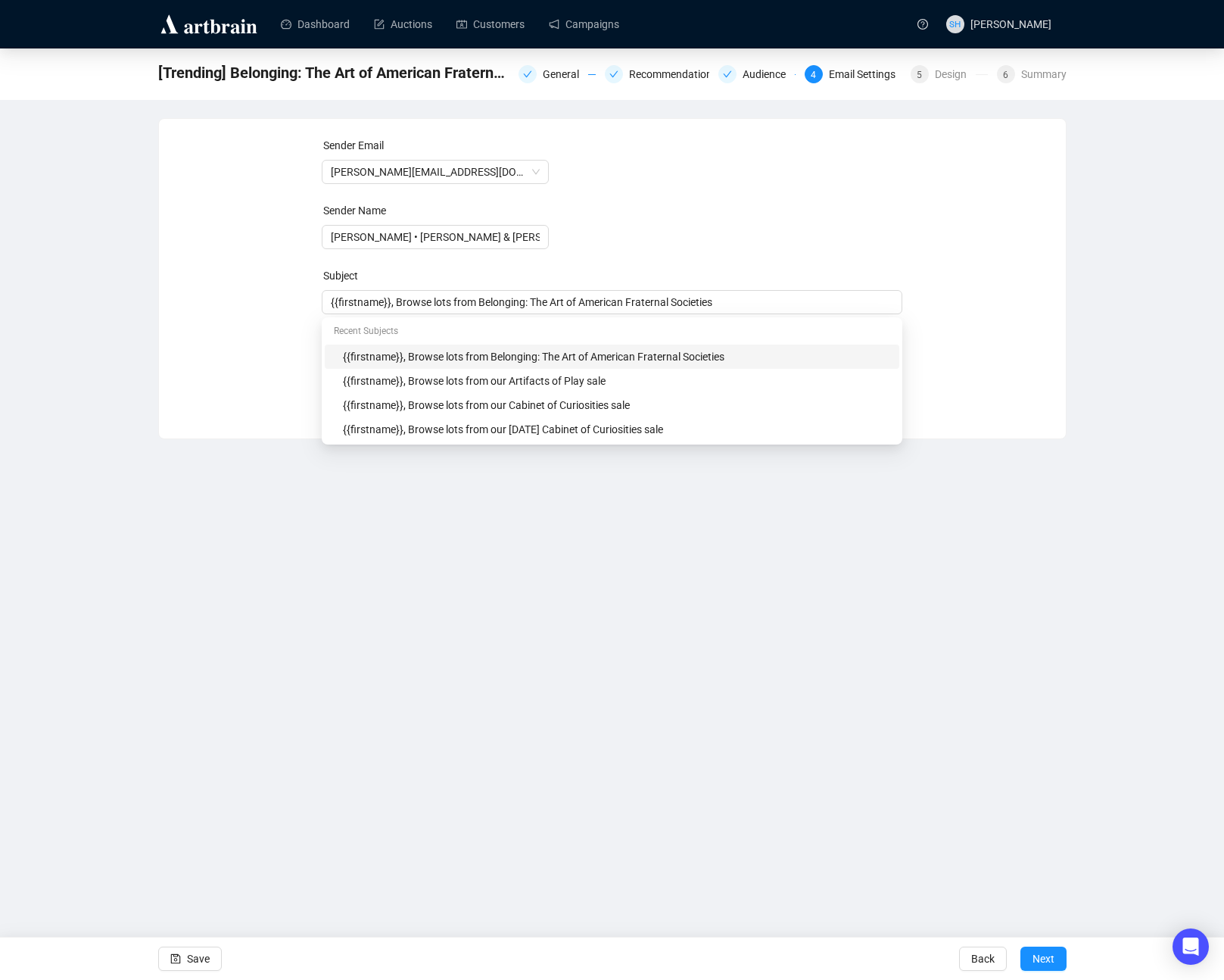
drag, startPoint x: 509, startPoint y: 310, endPoint x: 507, endPoint y: 354, distance: 44.0
click at [510, 311] on div "{{firstname}}, Browse lots from Belonging: The Art of American Fraternal Societ…" at bounding box center [612, 302] width 581 height 24
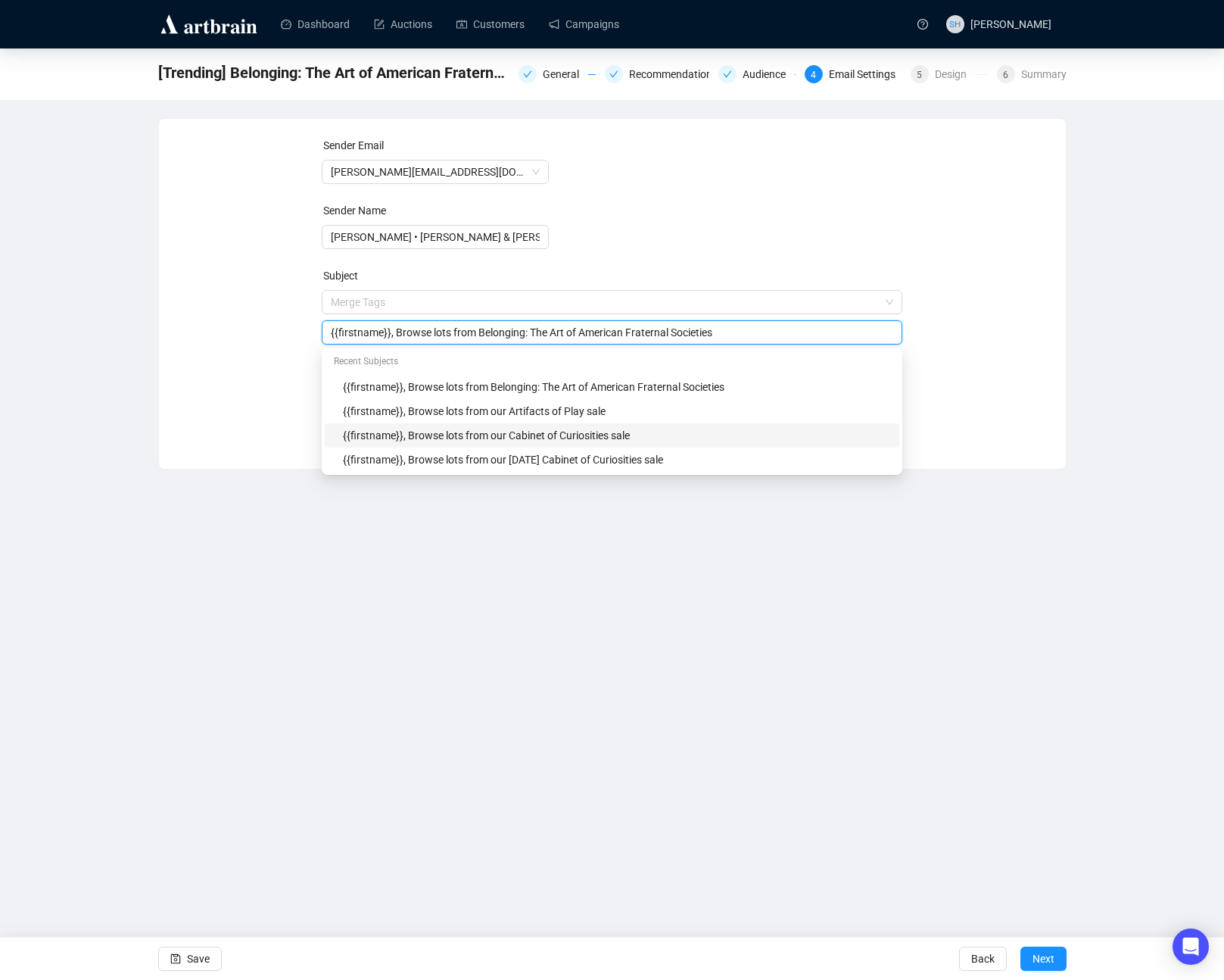
click at [415, 720] on div "Dashboard Auctions Customers Campaigns SH [PERSON_NAME] [Trending] Belonging: T…" at bounding box center [612, 490] width 1224 height 980
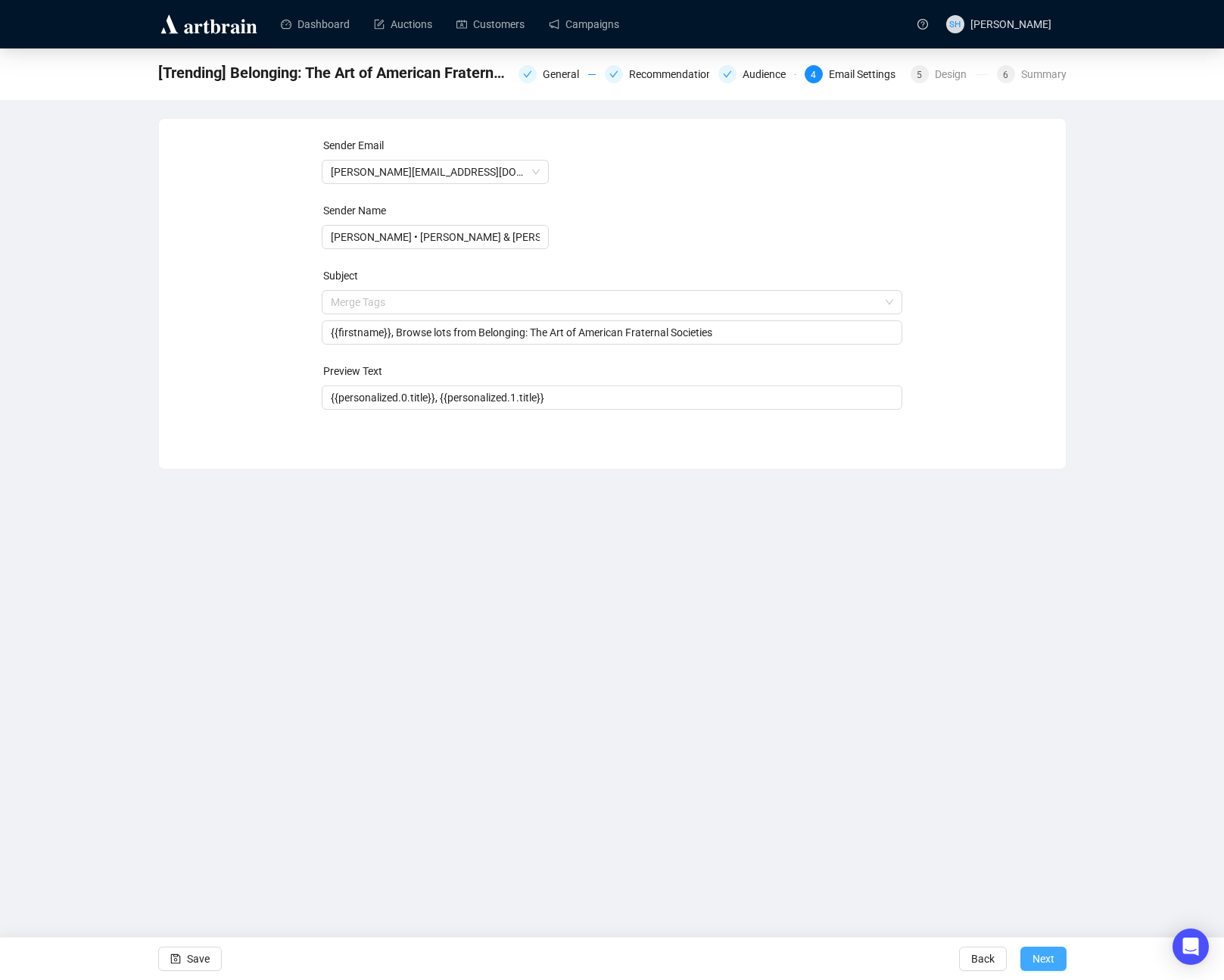
click at [1034, 958] on span "Next" at bounding box center [1044, 958] width 22 height 42
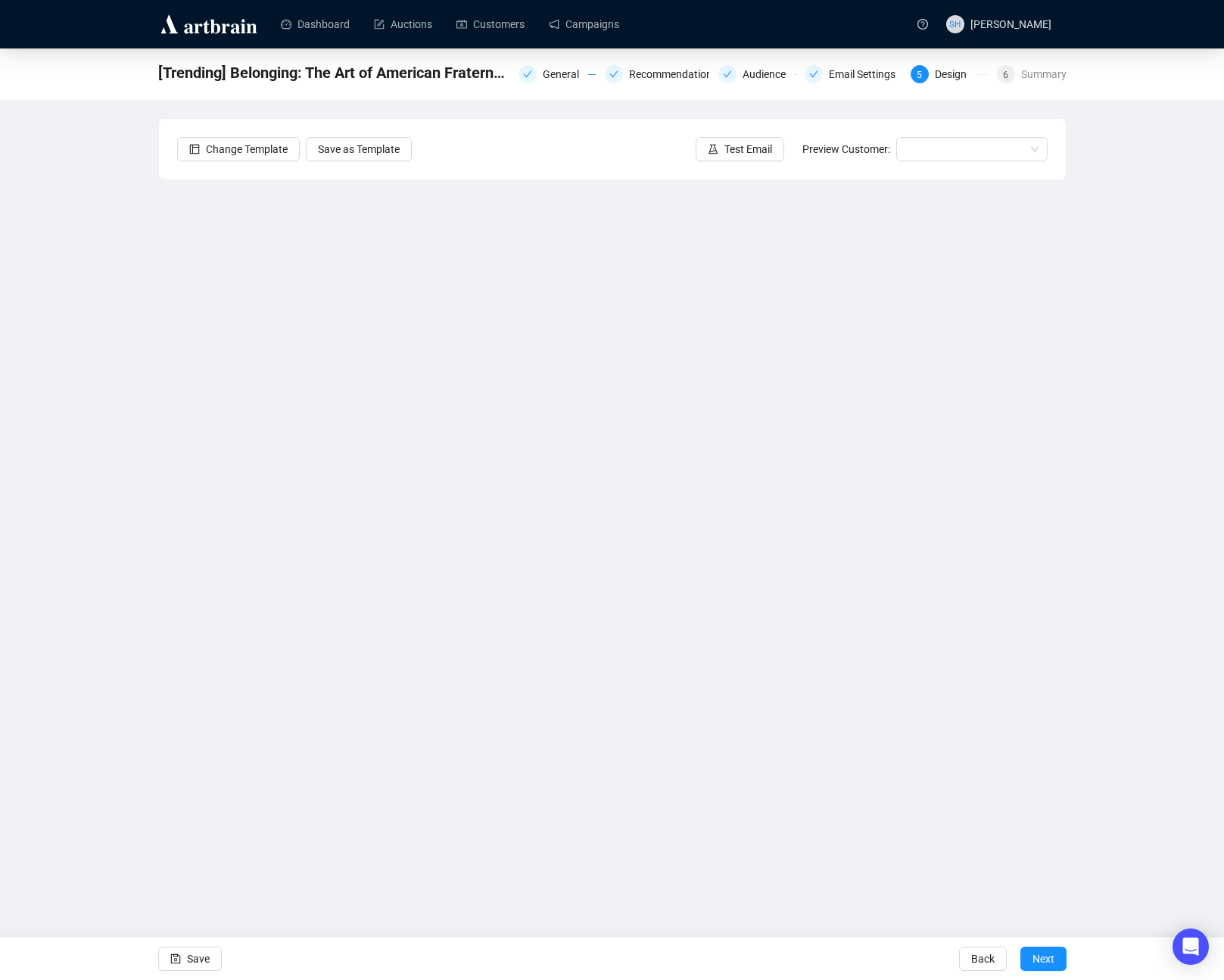
click at [84, 397] on div "[Trending] Belonging: The Art of American Fraternal Societies Campaign General …" at bounding box center [612, 418] width 1224 height 739
click at [187, 957] on span "Save" at bounding box center [198, 958] width 23 height 42
drag, startPoint x: 189, startPoint y: 957, endPoint x: 189, endPoint y: 979, distance: 22.0
click at [189, 957] on span "Save" at bounding box center [198, 958] width 23 height 42
click at [183, 954] on button "Save" at bounding box center [190, 958] width 64 height 24
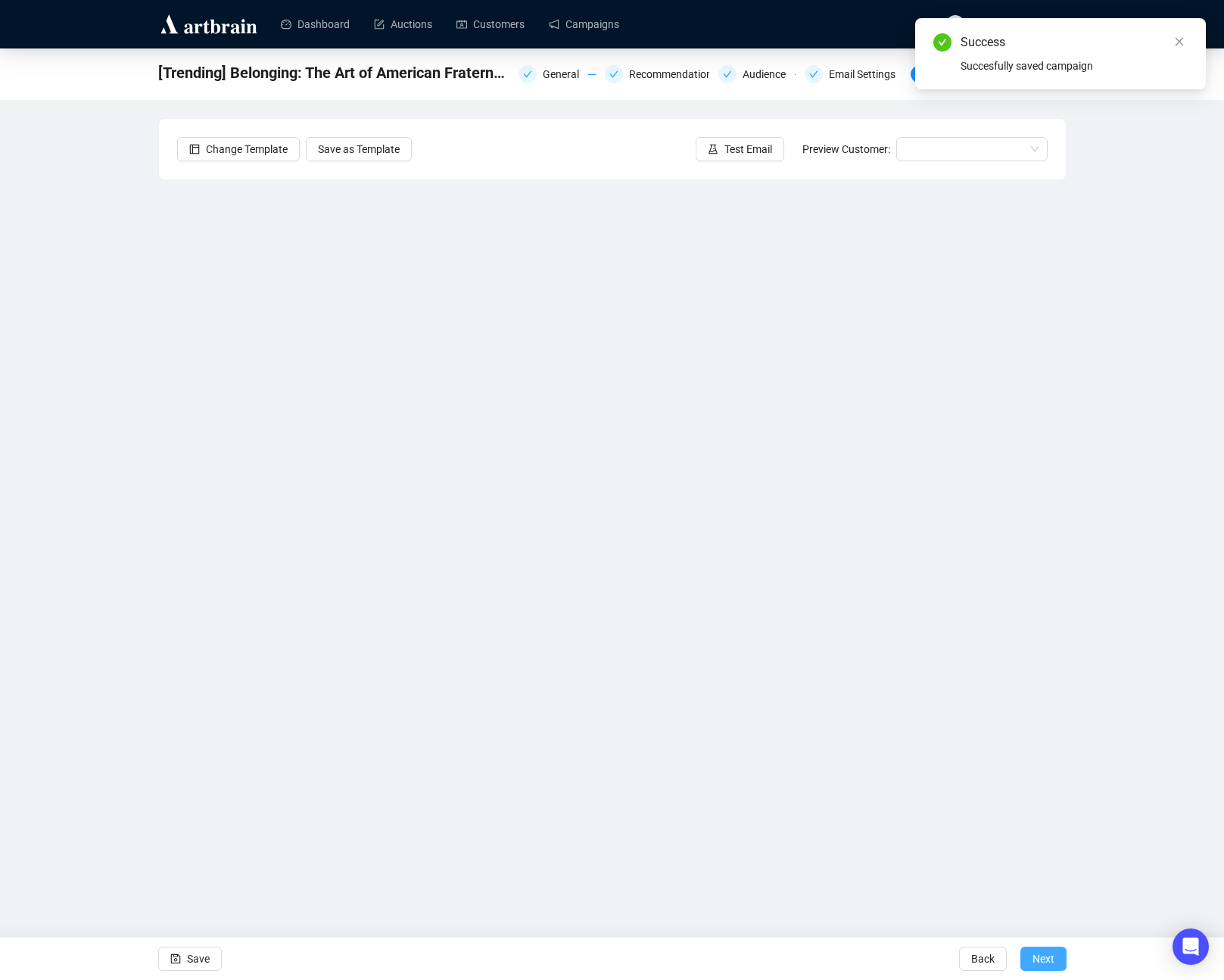
click at [1038, 960] on span "Next" at bounding box center [1044, 958] width 22 height 42
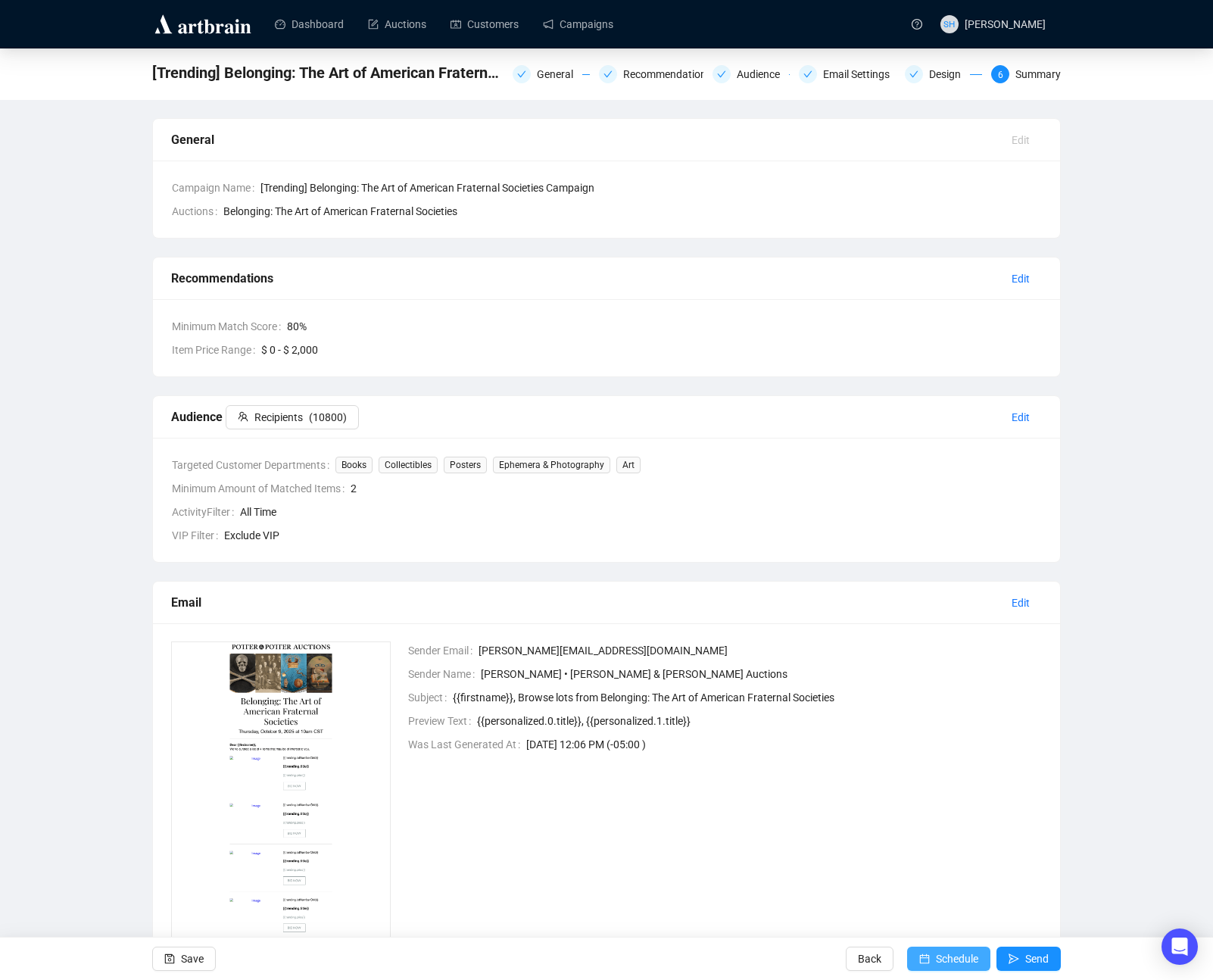
click at [935, 955] on span "Schedule" at bounding box center [957, 958] width 42 height 42
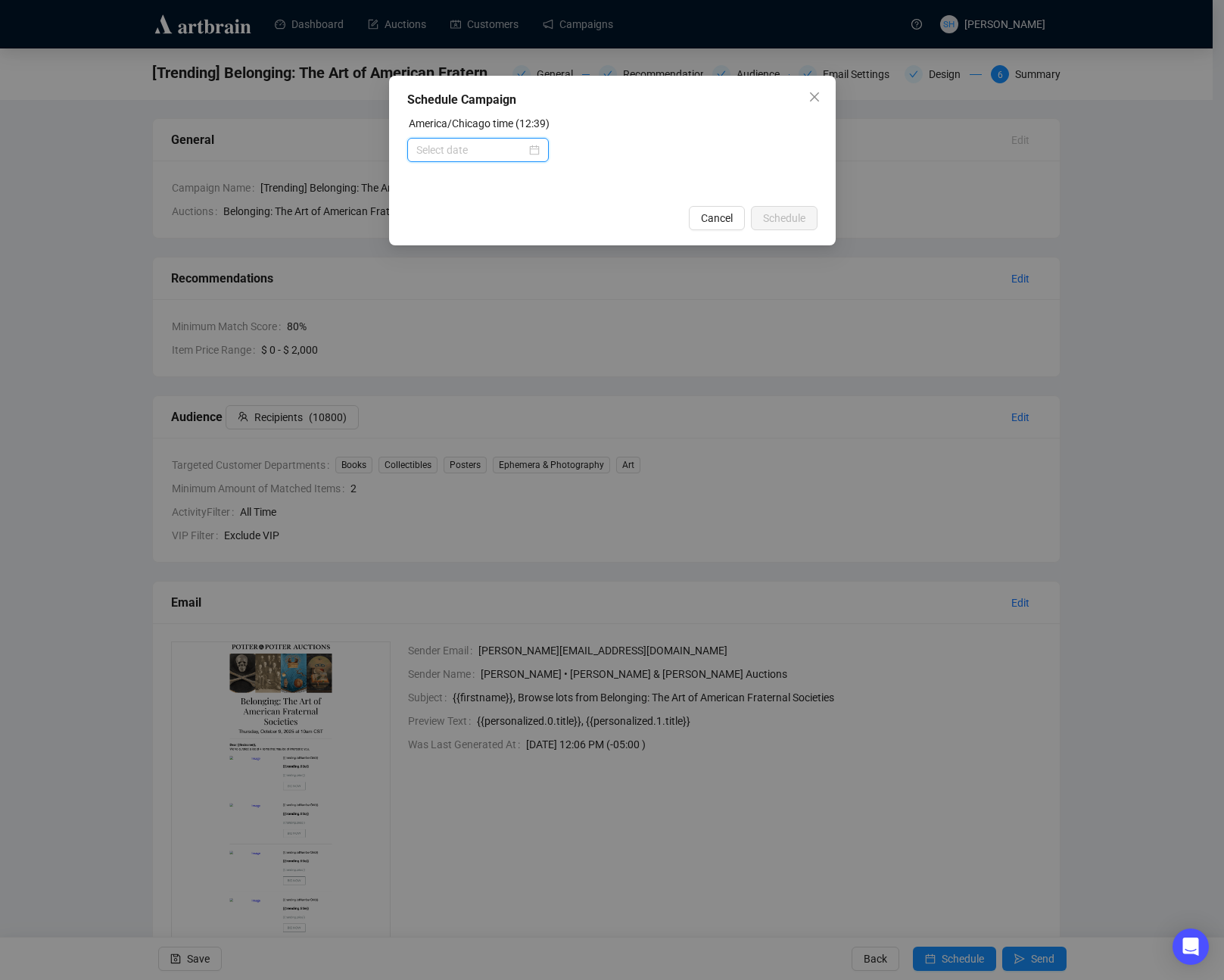
click at [424, 149] on input at bounding box center [471, 150] width 110 height 16
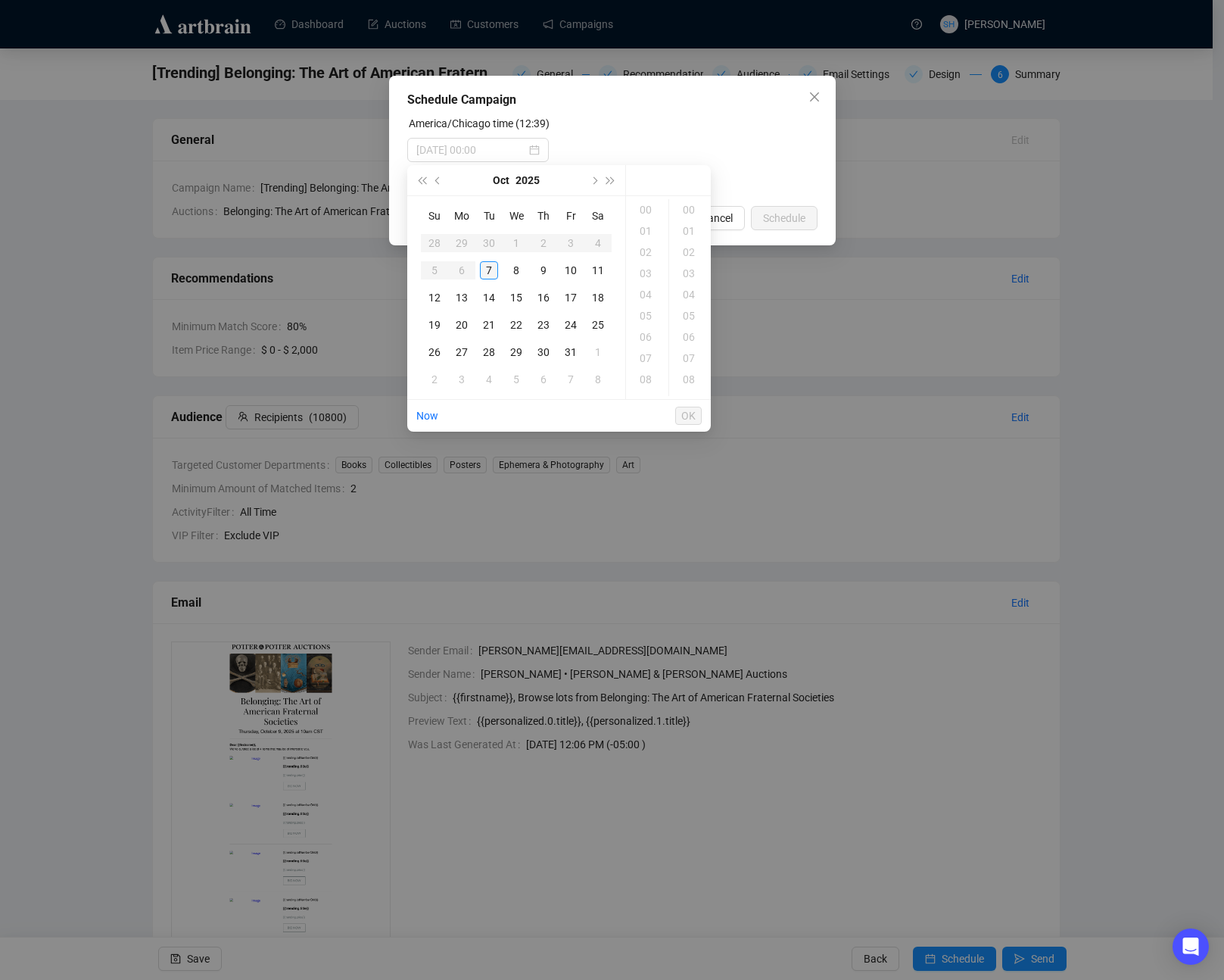
drag, startPoint x: 488, startPoint y: 271, endPoint x: 494, endPoint y: 277, distance: 8.5
click at [488, 272] on div "7" at bounding box center [489, 270] width 18 height 18
click at [645, 235] on div "14" at bounding box center [647, 231] width 37 height 21
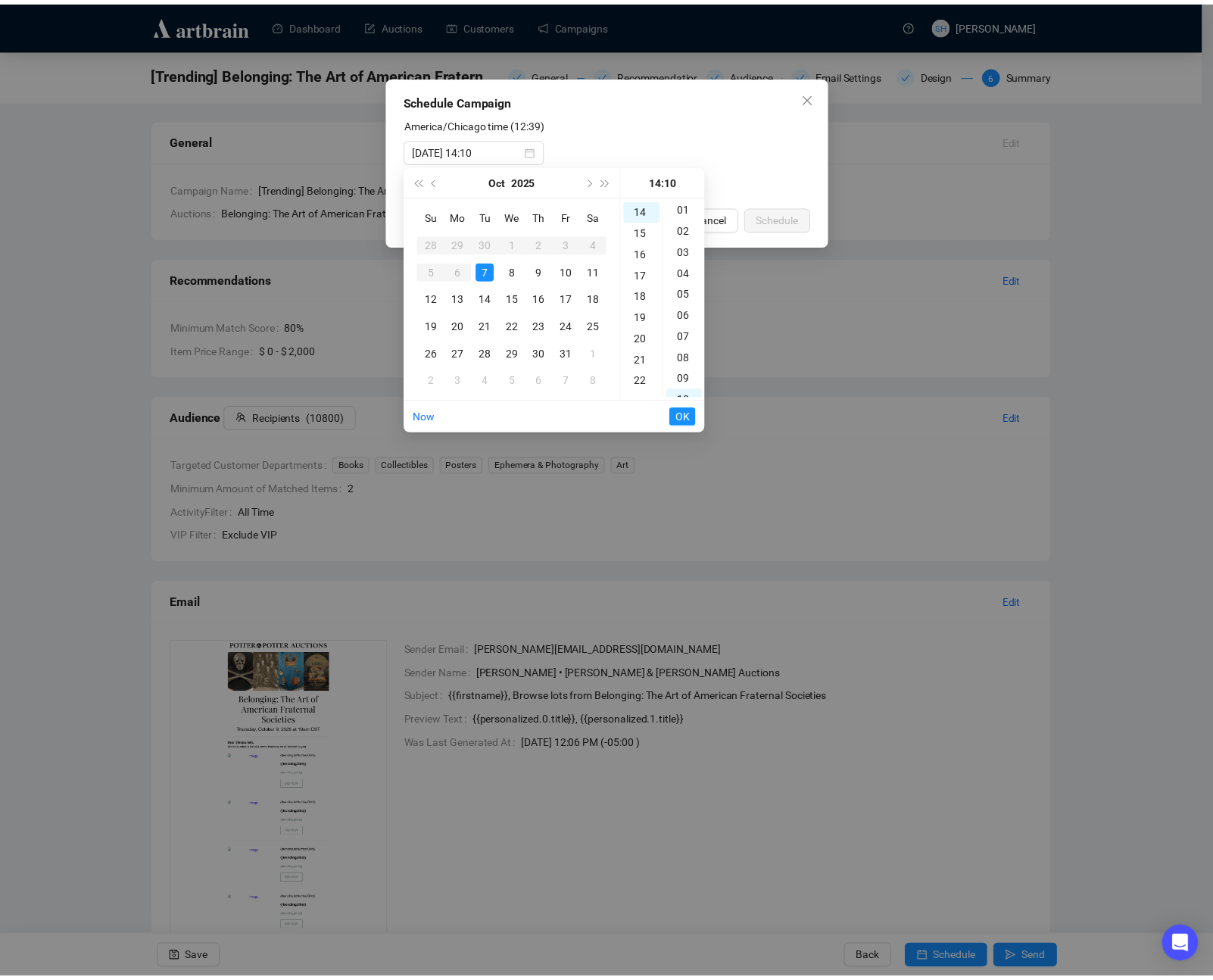
scroll to position [0, 0]
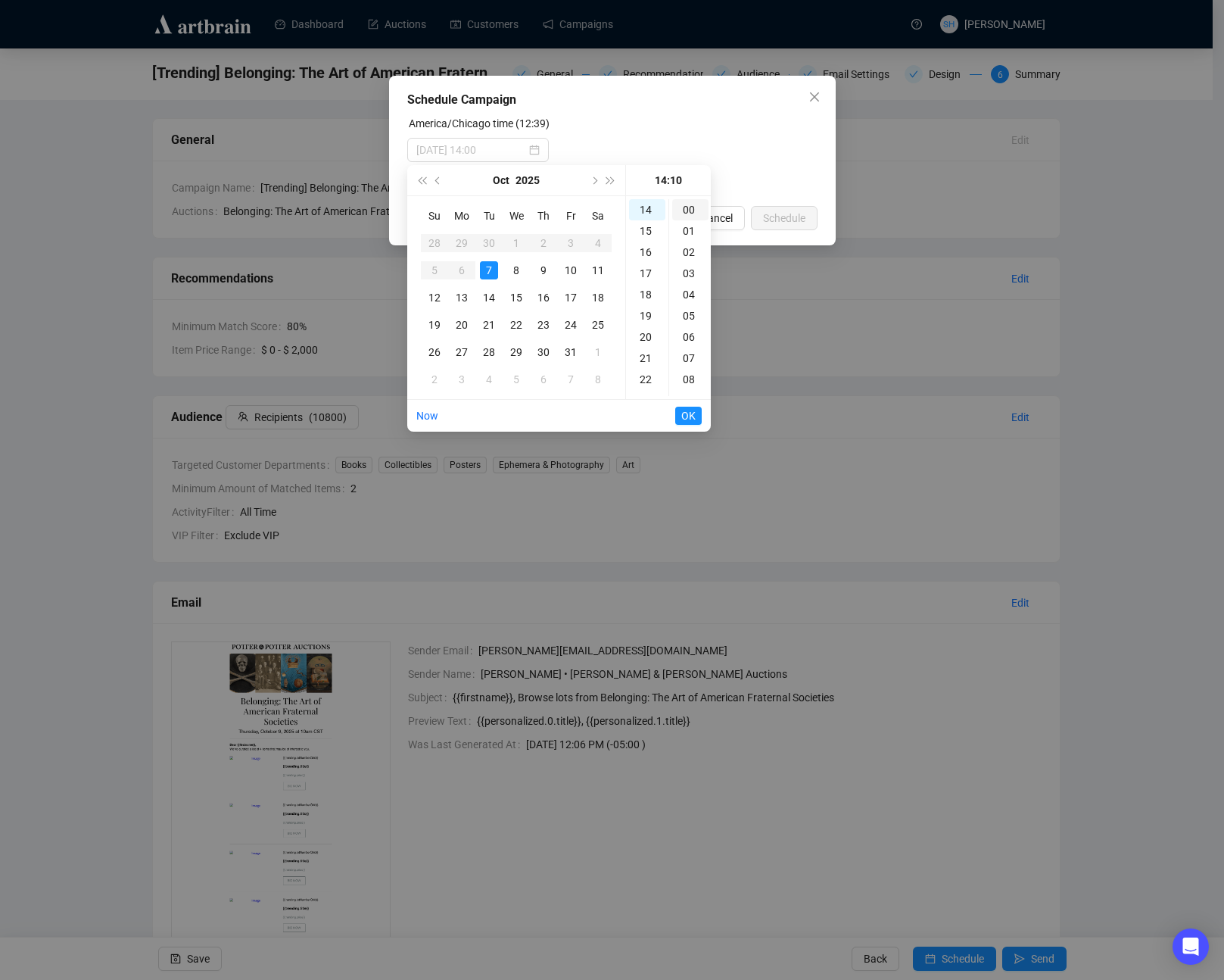
drag, startPoint x: 688, startPoint y: 206, endPoint x: 691, endPoint y: 216, distance: 10.4
click at [687, 206] on div "00" at bounding box center [690, 209] width 37 height 21
type input "[DATE] 14:00"
click at [685, 418] on span "OK" at bounding box center [688, 416] width 14 height 29
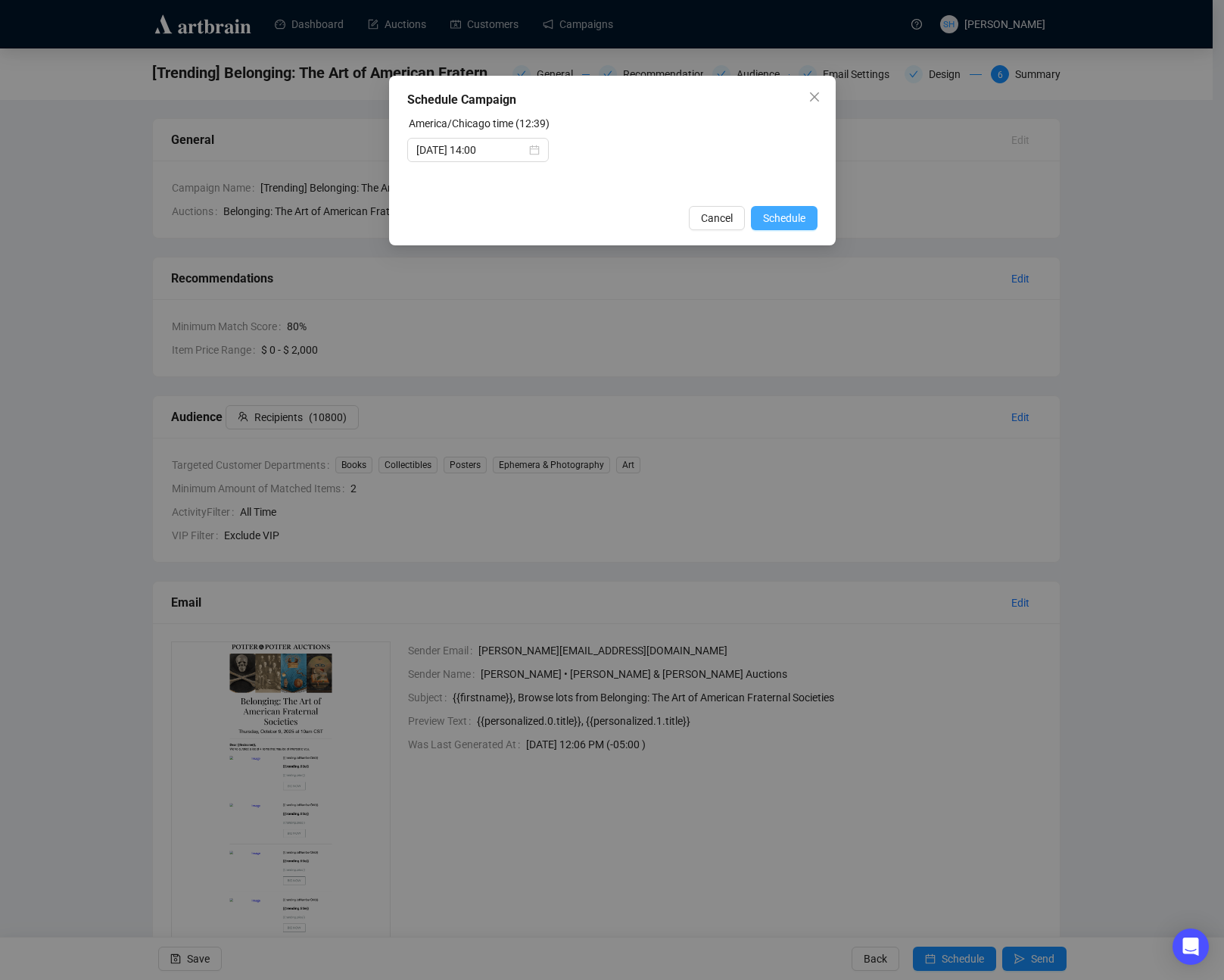
click at [774, 221] on span "Schedule" at bounding box center [784, 218] width 42 height 16
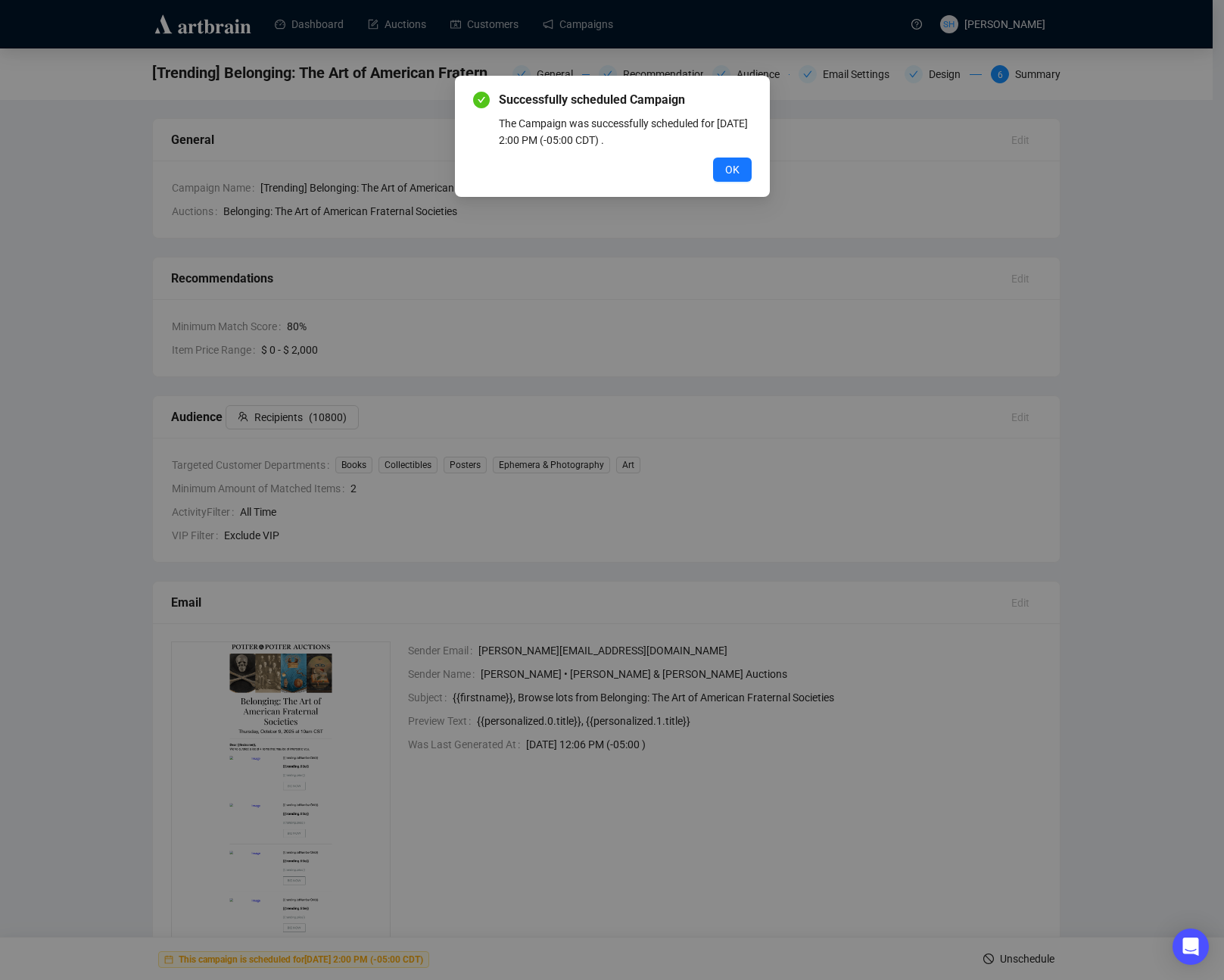
click at [735, 166] on span "OK" at bounding box center [732, 169] width 14 height 16
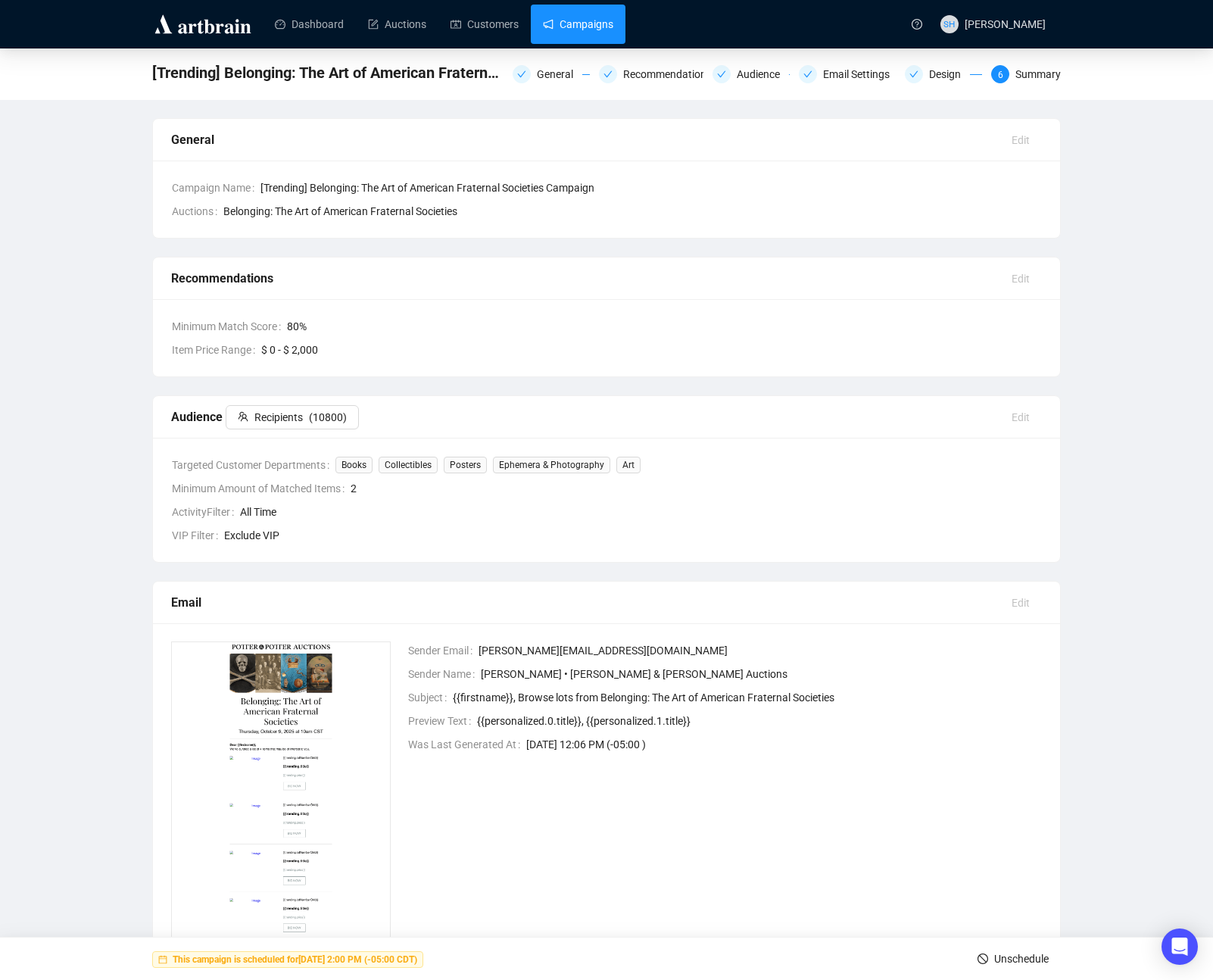
click at [569, 22] on link "Campaigns" at bounding box center [578, 24] width 70 height 39
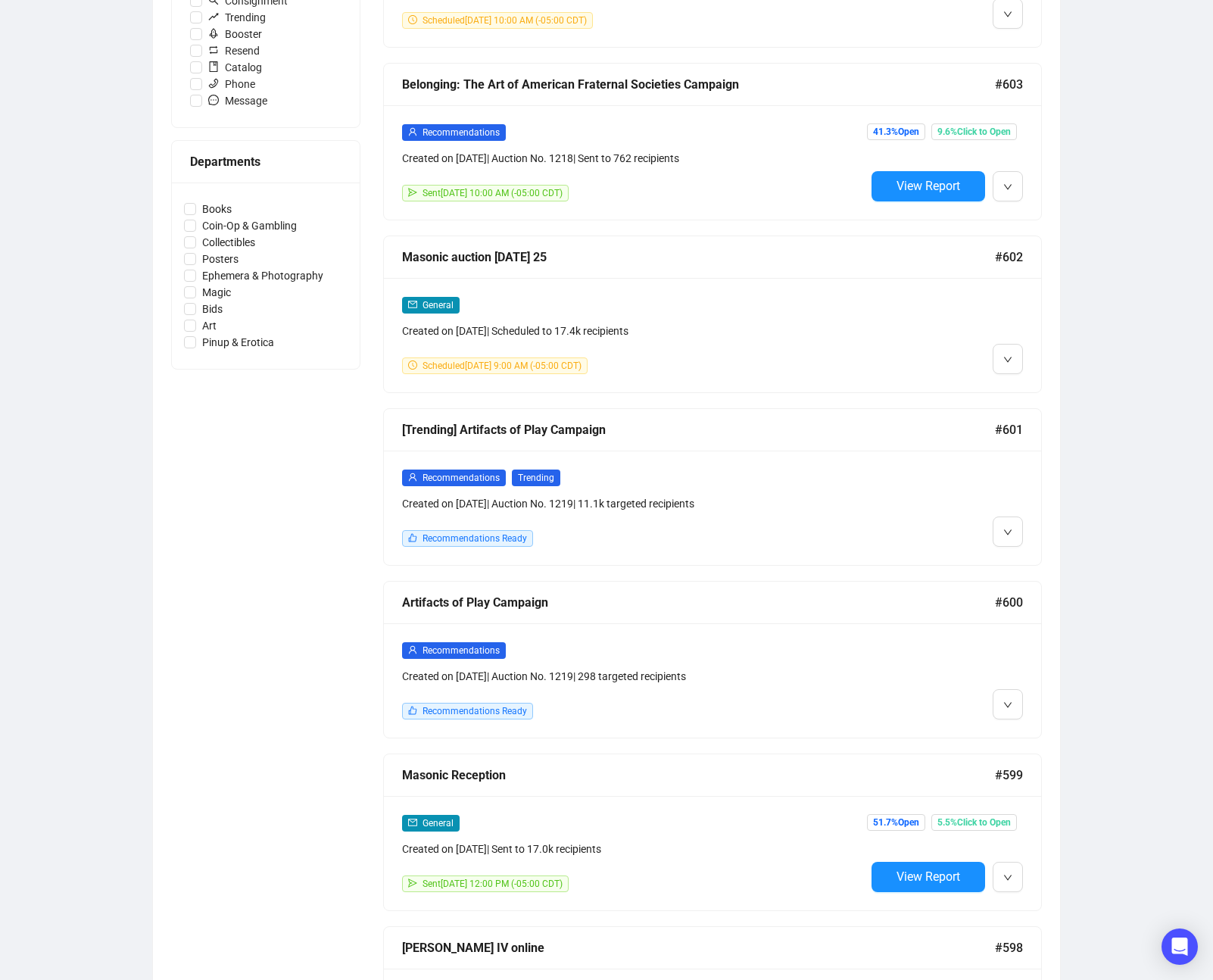
scroll to position [731, 0]
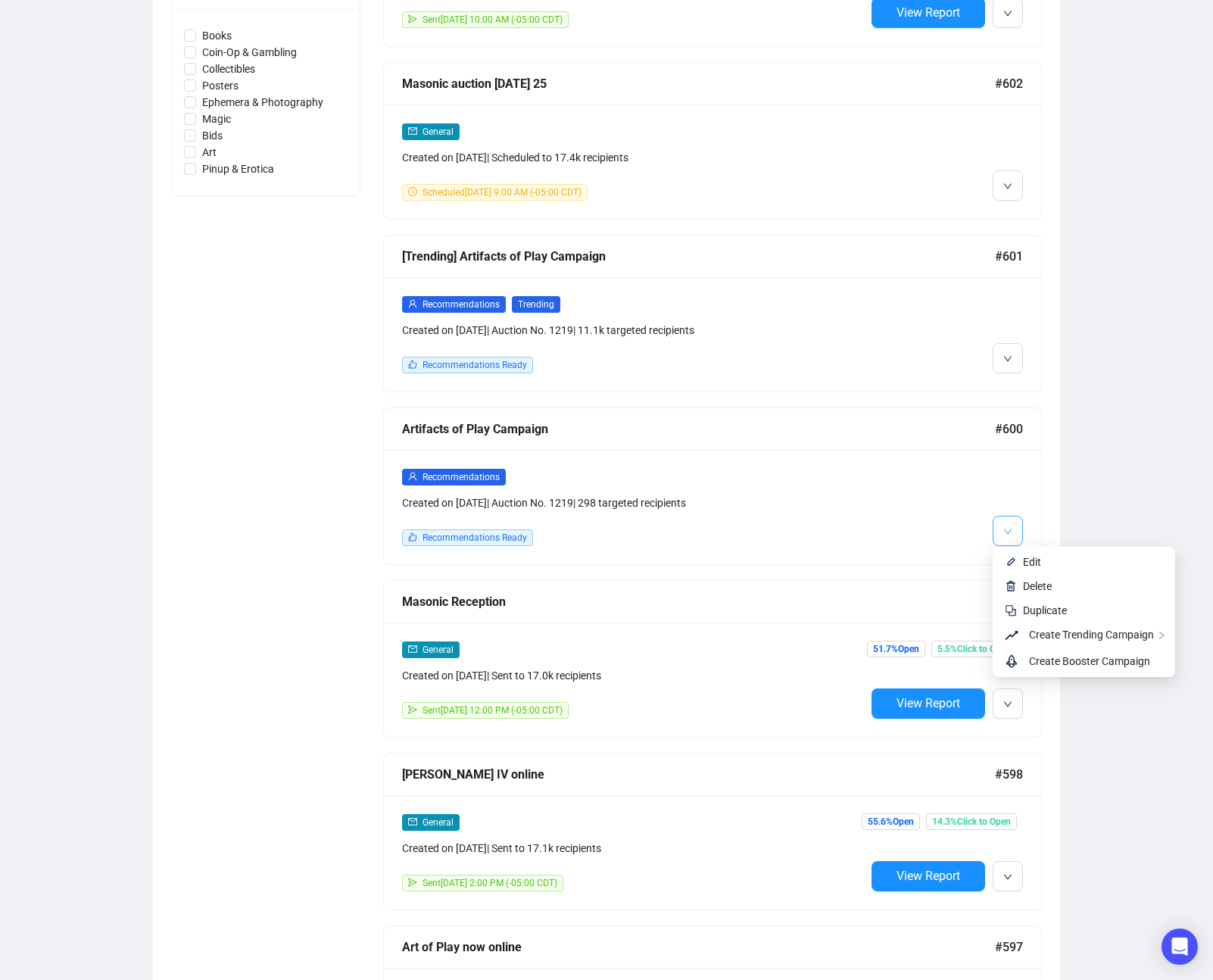
click at [1004, 529] on icon "down" at bounding box center [1008, 532] width 9 height 9
click at [1031, 563] on span "Edit" at bounding box center [1031, 562] width 18 height 12
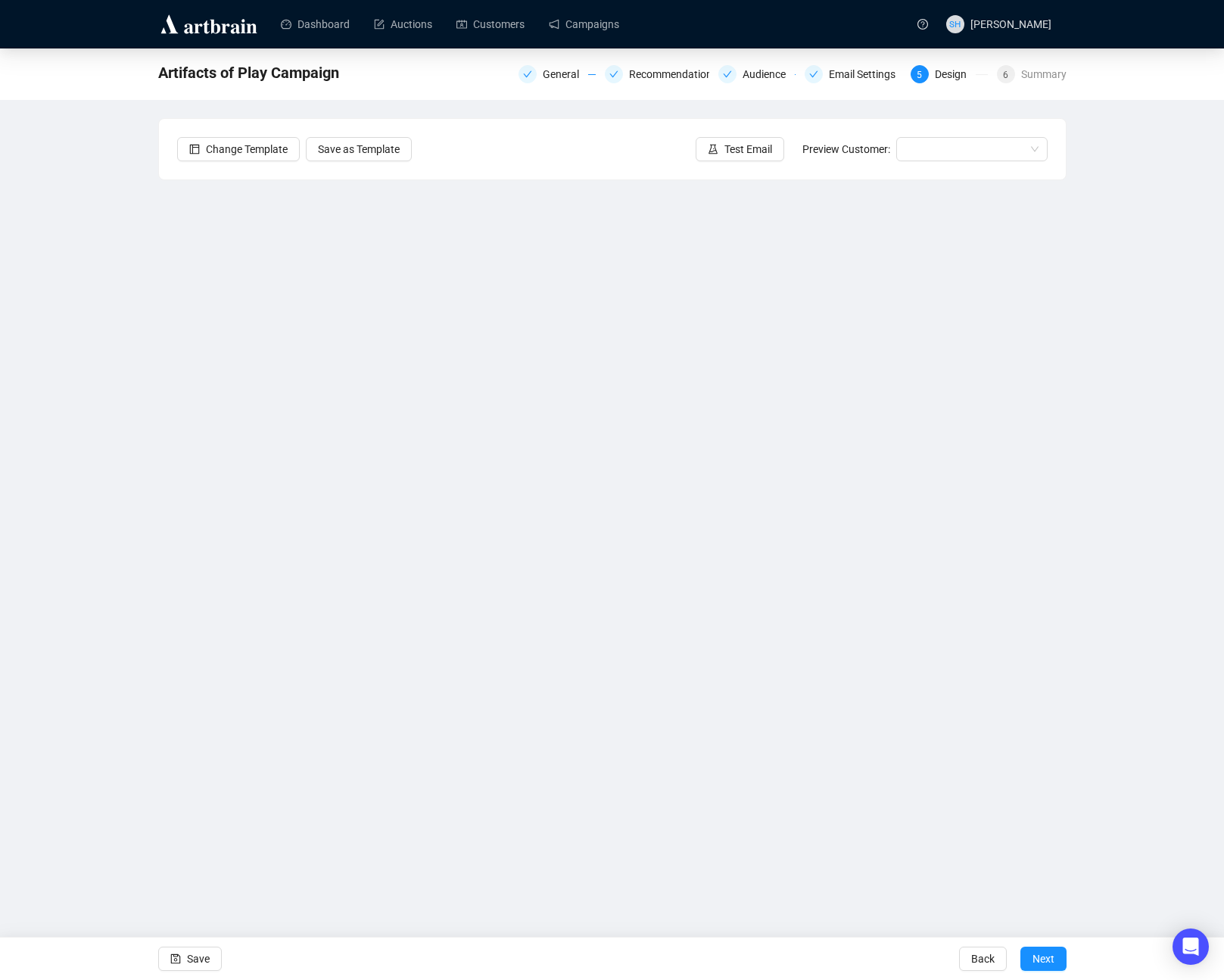
drag, startPoint x: 538, startPoint y: 865, endPoint x: 579, endPoint y: 798, distance: 78.5
click at [538, 865] on div "Dashboard Auctions Customers Campaigns SH [PERSON_NAME] Artifacts of Play Campa…" at bounding box center [612, 490] width 1224 height 980
drag, startPoint x: 540, startPoint y: 878, endPoint x: 543, endPoint y: 869, distance: 9.5
click at [540, 878] on div "Dashboard Auctions Customers Campaigns SH [PERSON_NAME] Artifacts of Play Campa…" at bounding box center [612, 490] width 1224 height 980
click at [377, 892] on div "Dashboard Auctions Customers Campaigns SH [PERSON_NAME] Artifacts of Play Campa…" at bounding box center [612, 490] width 1224 height 980
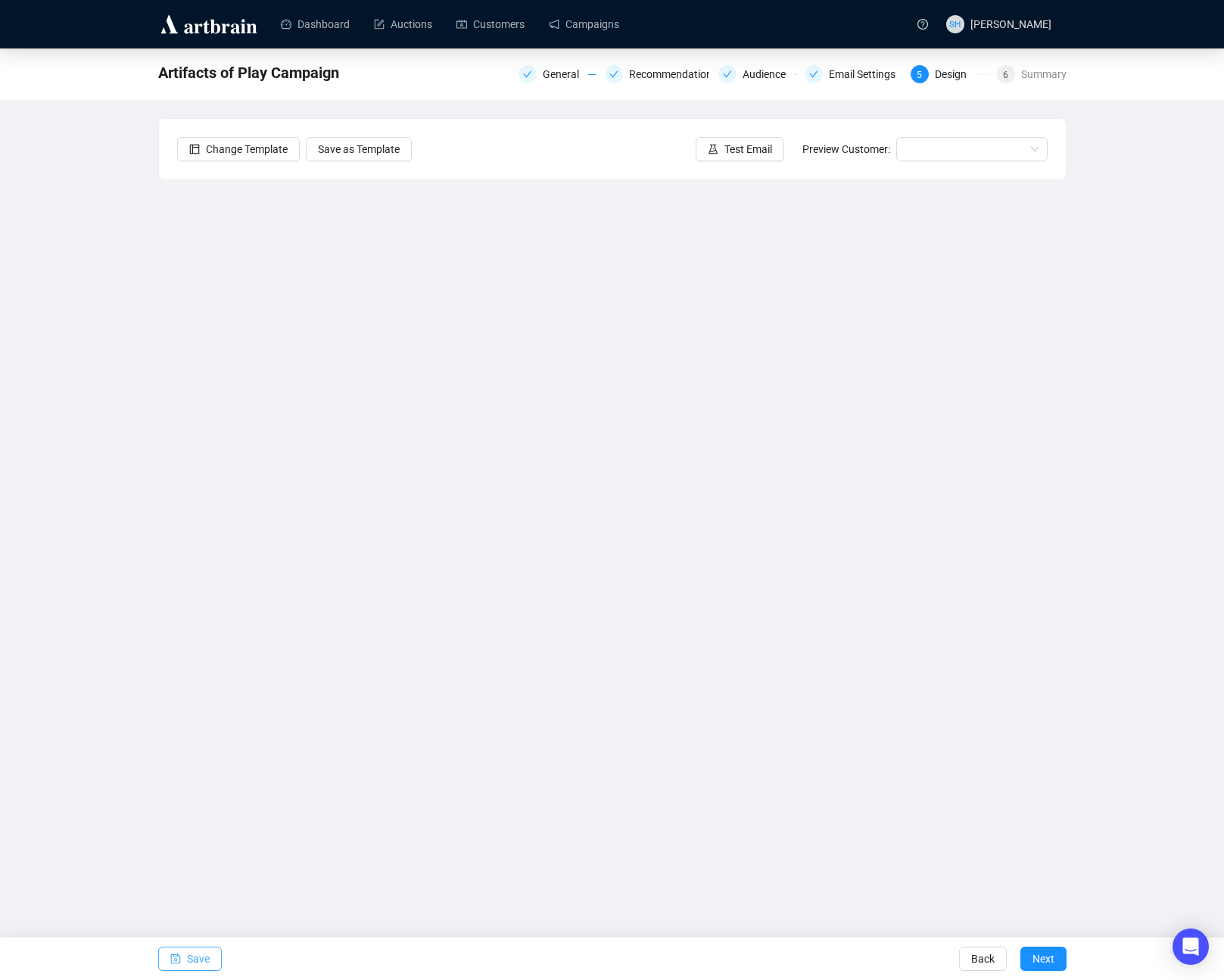
click at [191, 958] on span "Save" at bounding box center [198, 958] width 23 height 42
click at [1037, 955] on span "Next" at bounding box center [1044, 958] width 22 height 42
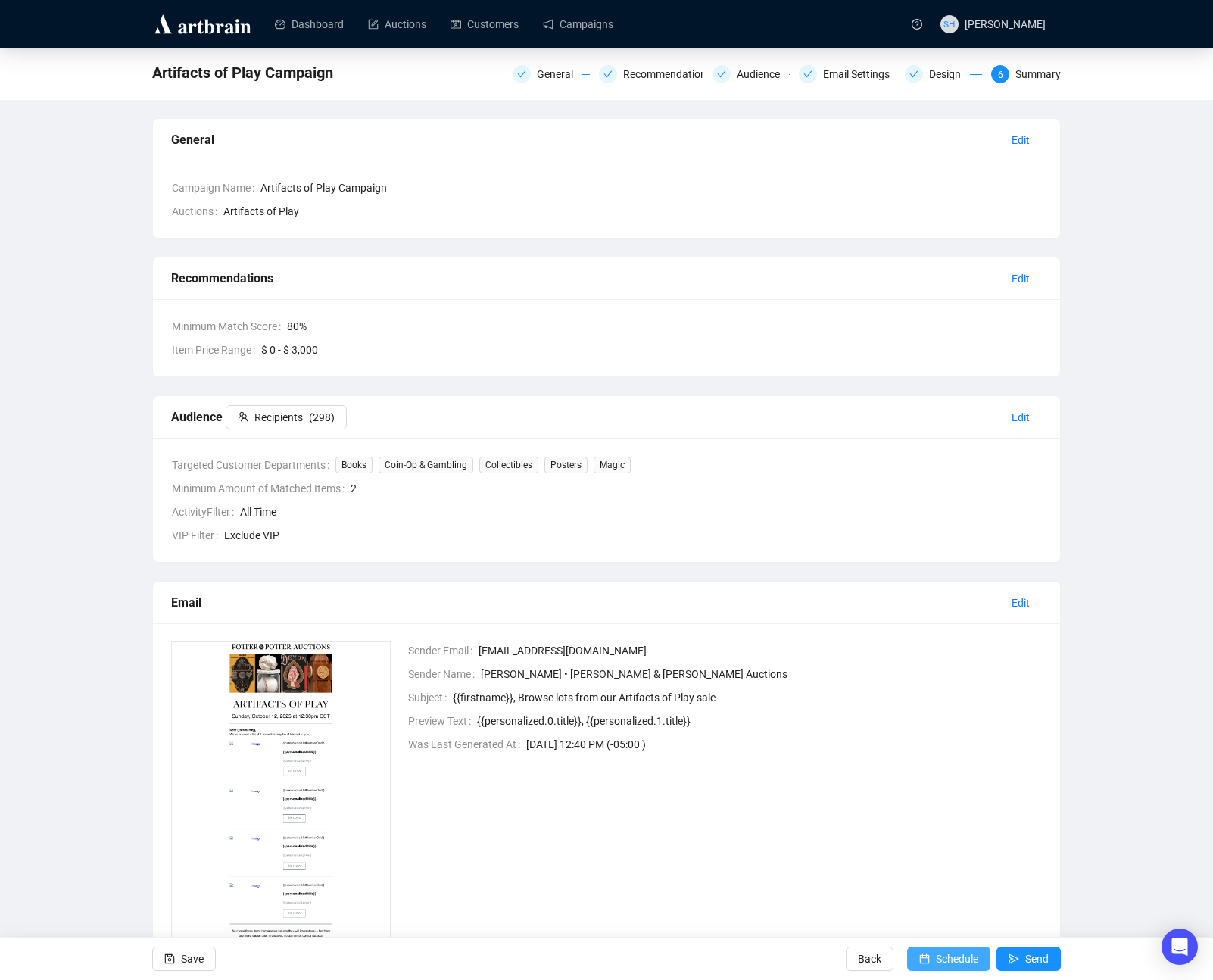
click at [929, 958] on button "Schedule" at bounding box center [948, 958] width 83 height 24
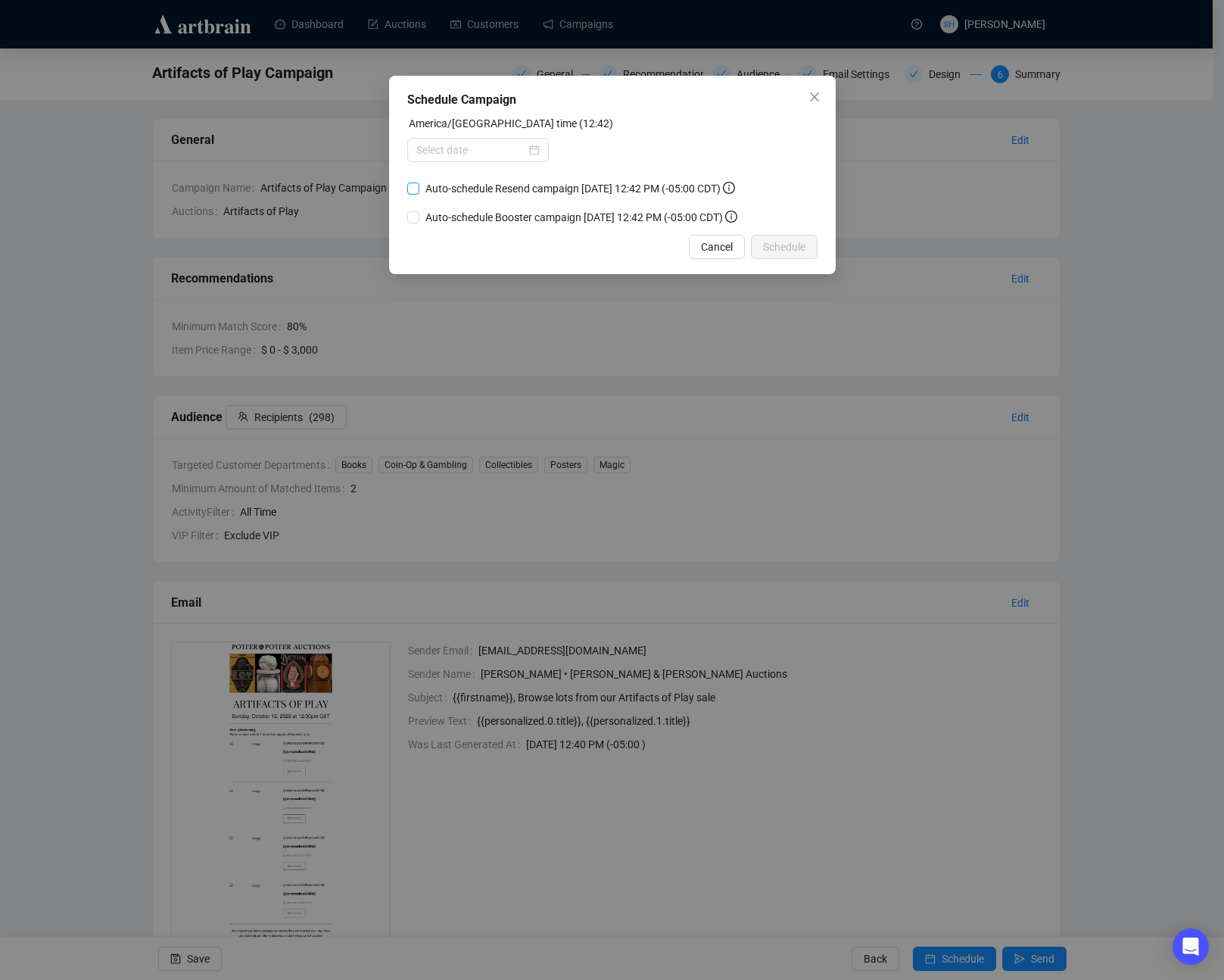
click at [412, 189] on input "Auto-schedule Resend campaign [DATE] 12:42 PM (-05:00 CDT)" at bounding box center [413, 189] width 12 height 12
checkbox input "true"
drag, startPoint x: 411, startPoint y: 217, endPoint x: 414, endPoint y: 236, distance: 19.2
click at [411, 217] on input "Auto-schedule Booster campaign [DATE] 12:42 PM (-05:00 CDT)" at bounding box center [413, 218] width 12 height 12
checkbox input "true"
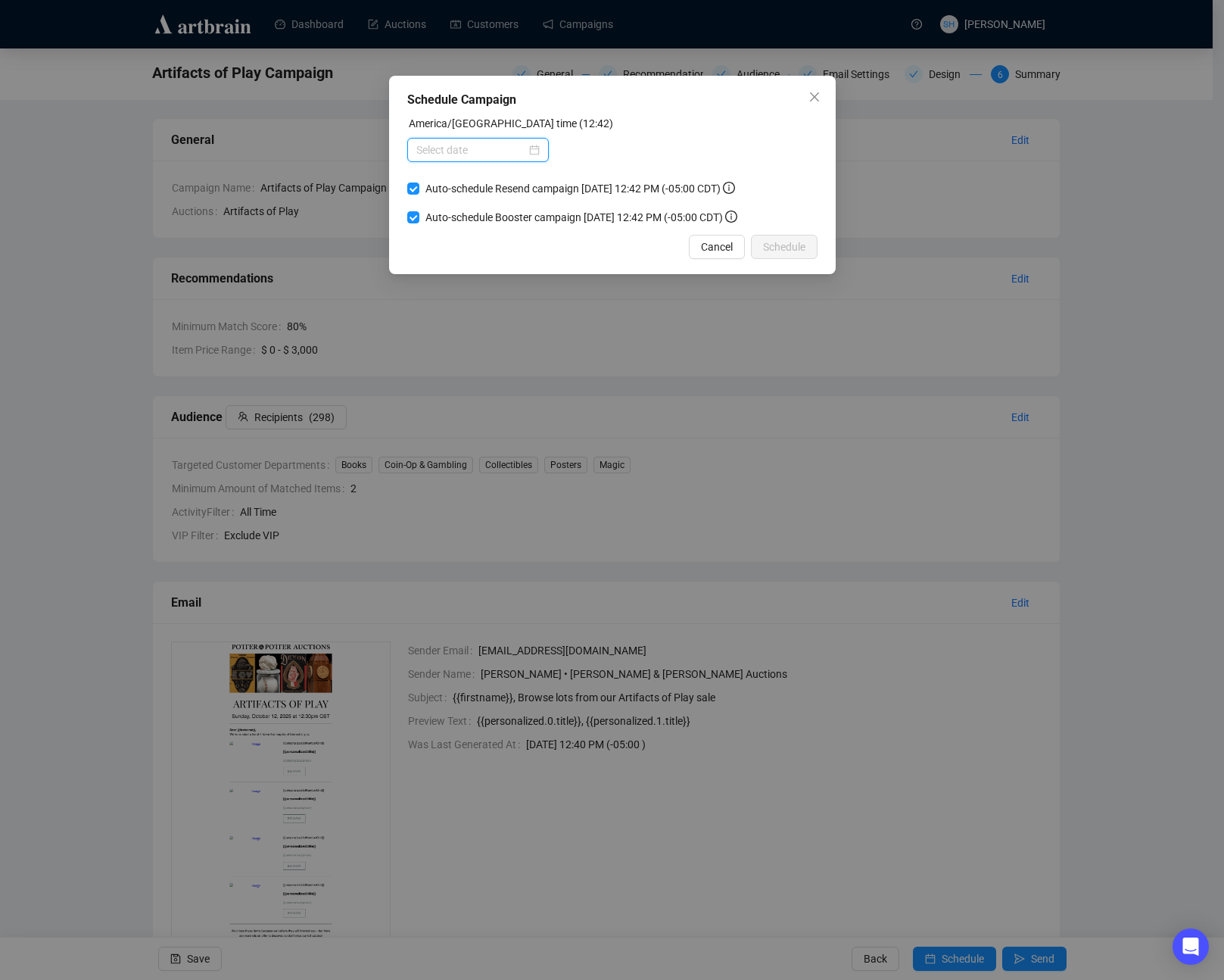
click at [433, 150] on input at bounding box center [471, 150] width 110 height 16
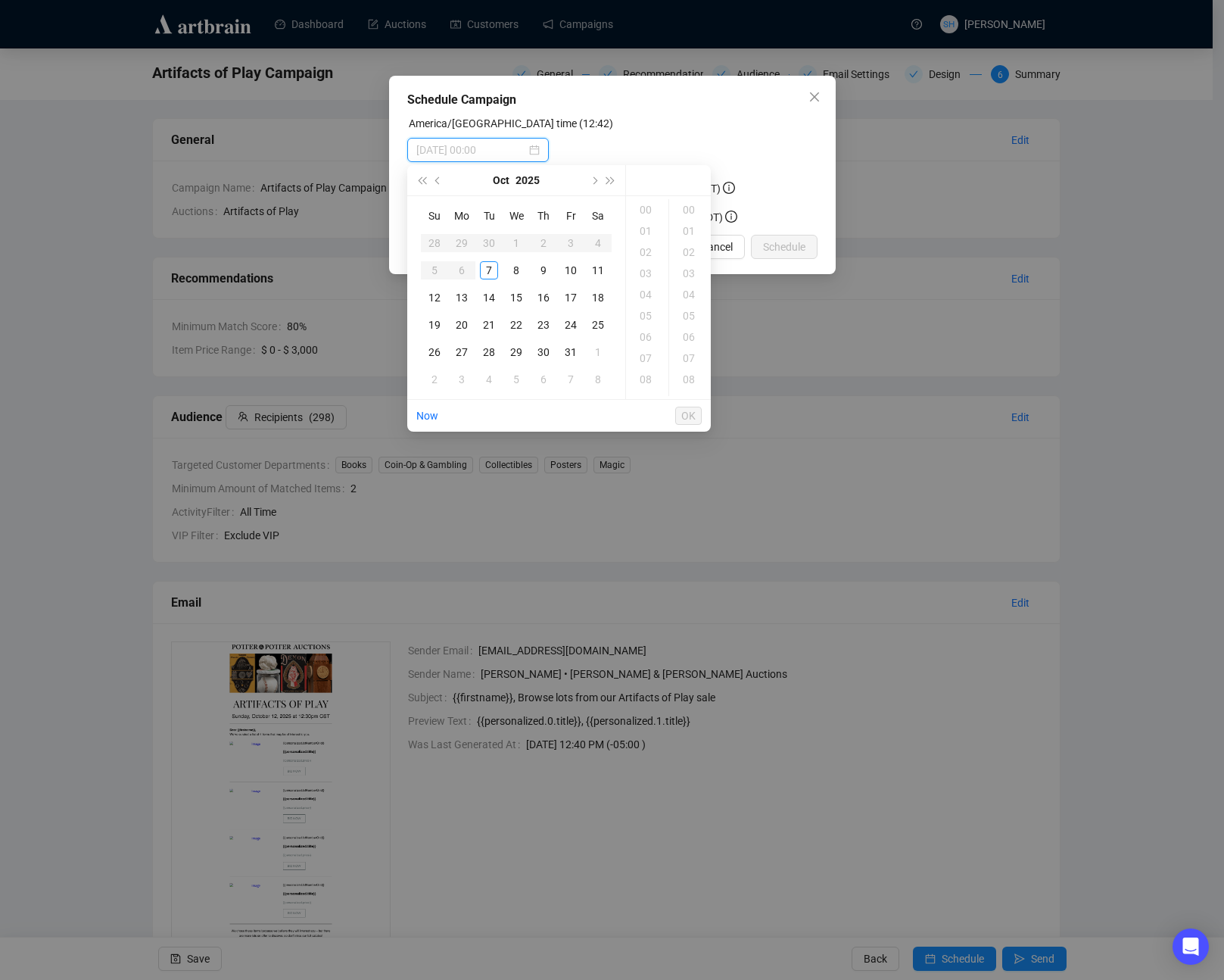
type input "[DATE] 00:00"
click at [485, 269] on div "7" at bounding box center [489, 270] width 18 height 18
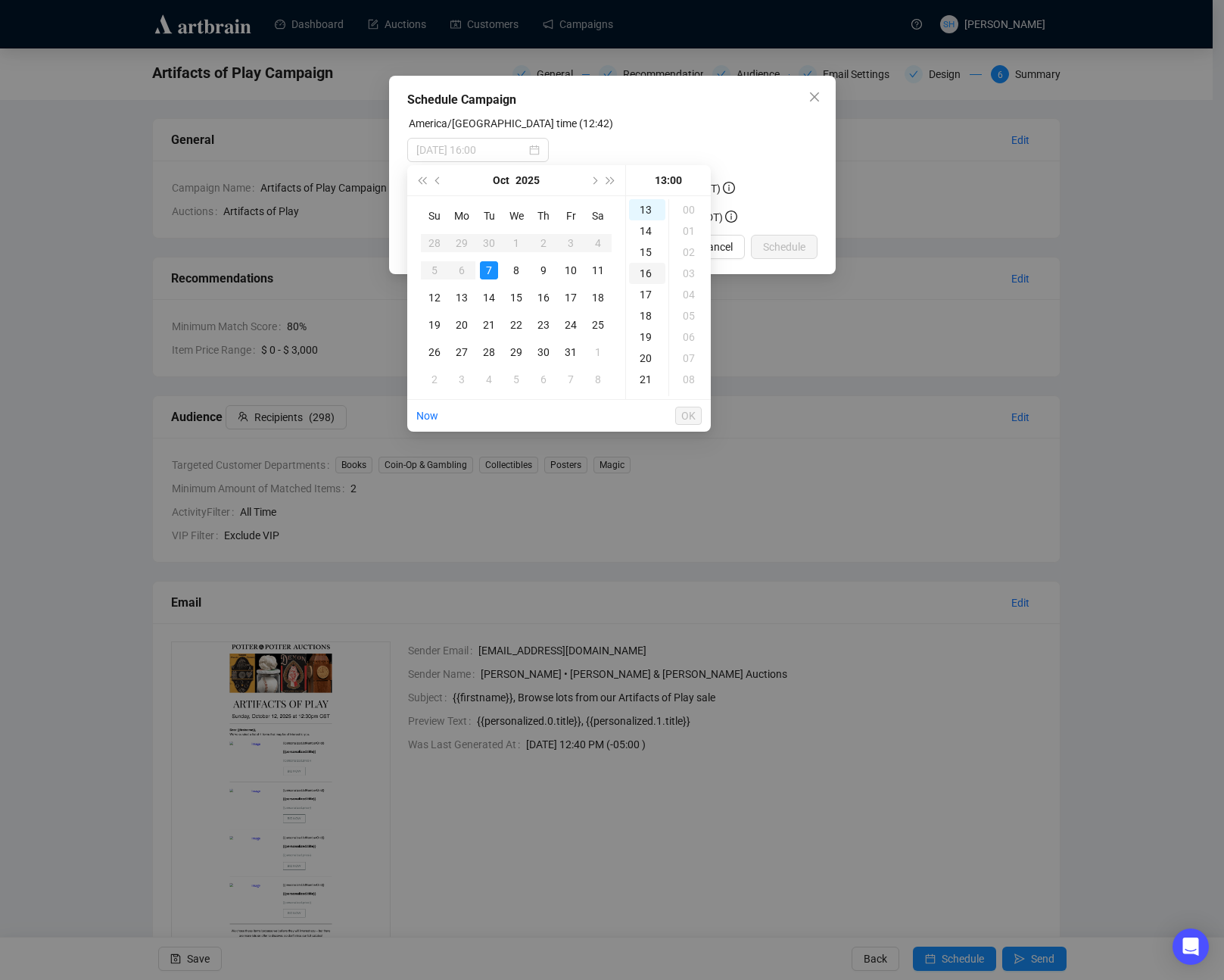
click at [645, 274] on div "16" at bounding box center [647, 273] width 37 height 21
click at [688, 211] on div "00" at bounding box center [690, 209] width 37 height 21
type input "[DATE] 16:00"
click at [682, 419] on span "OK" at bounding box center [688, 416] width 14 height 29
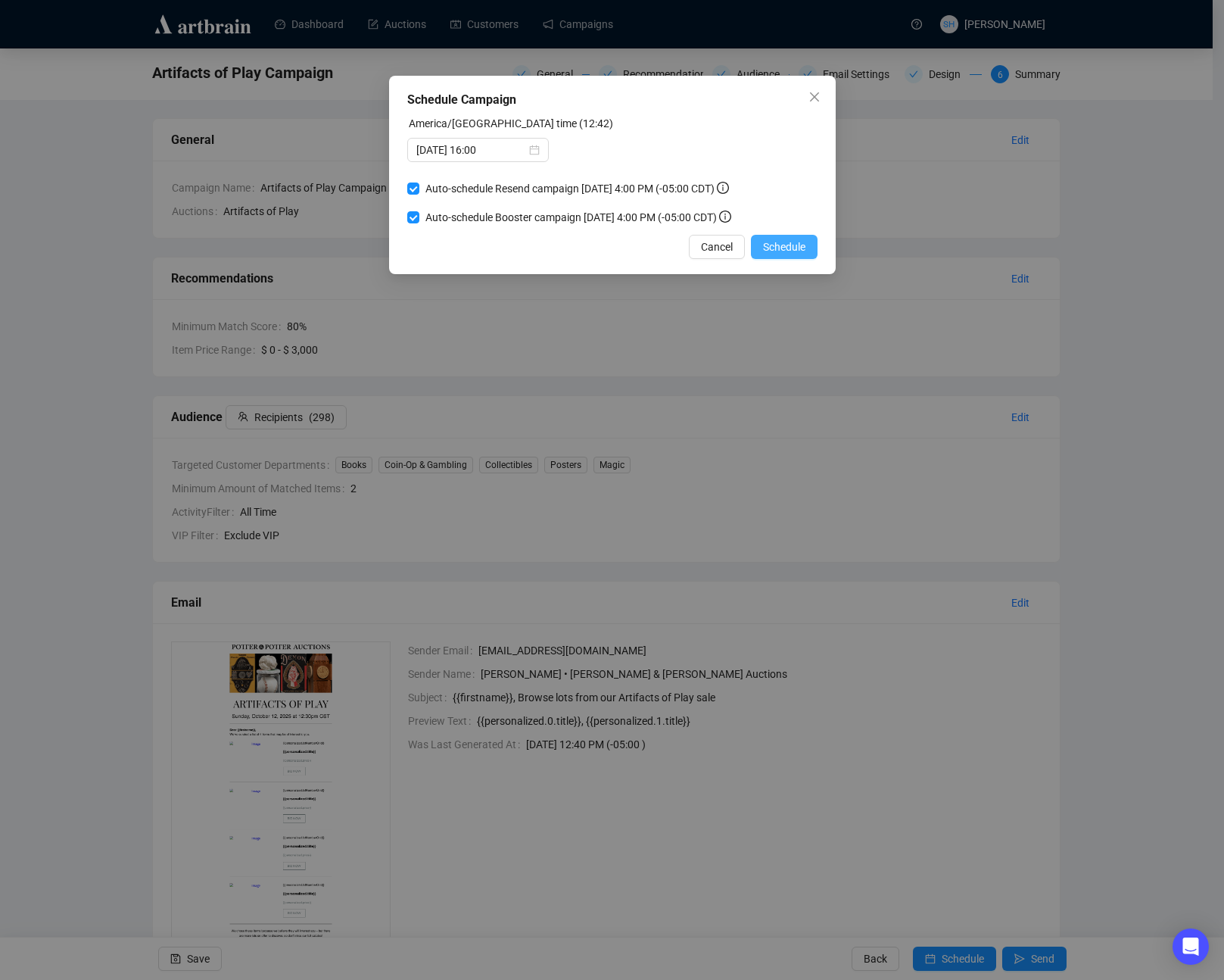
click at [777, 247] on span "Schedule" at bounding box center [784, 246] width 42 height 16
